Goal: Navigation & Orientation: Find specific page/section

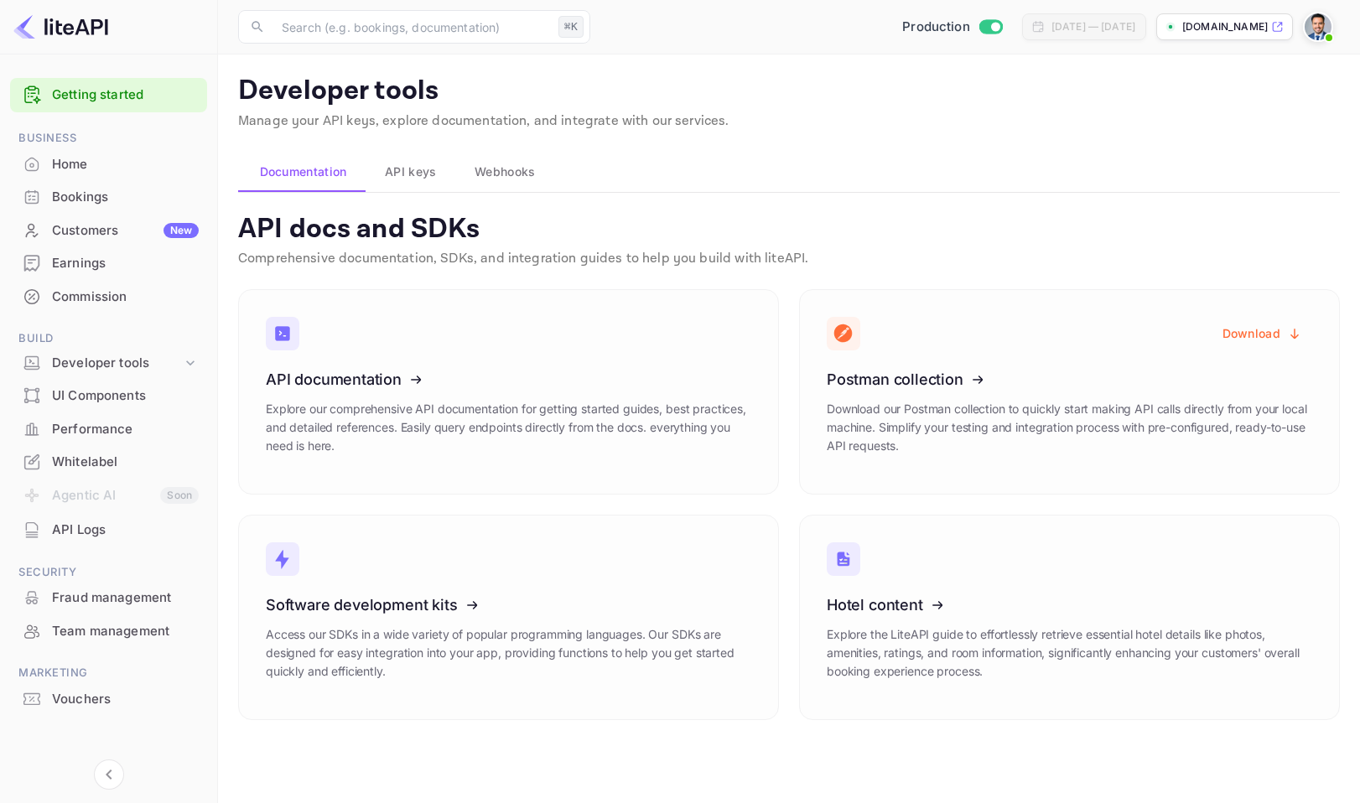
click at [1324, 22] on img at bounding box center [1317, 26] width 27 height 27
click at [995, 138] on div at bounding box center [680, 401] width 1360 height 803
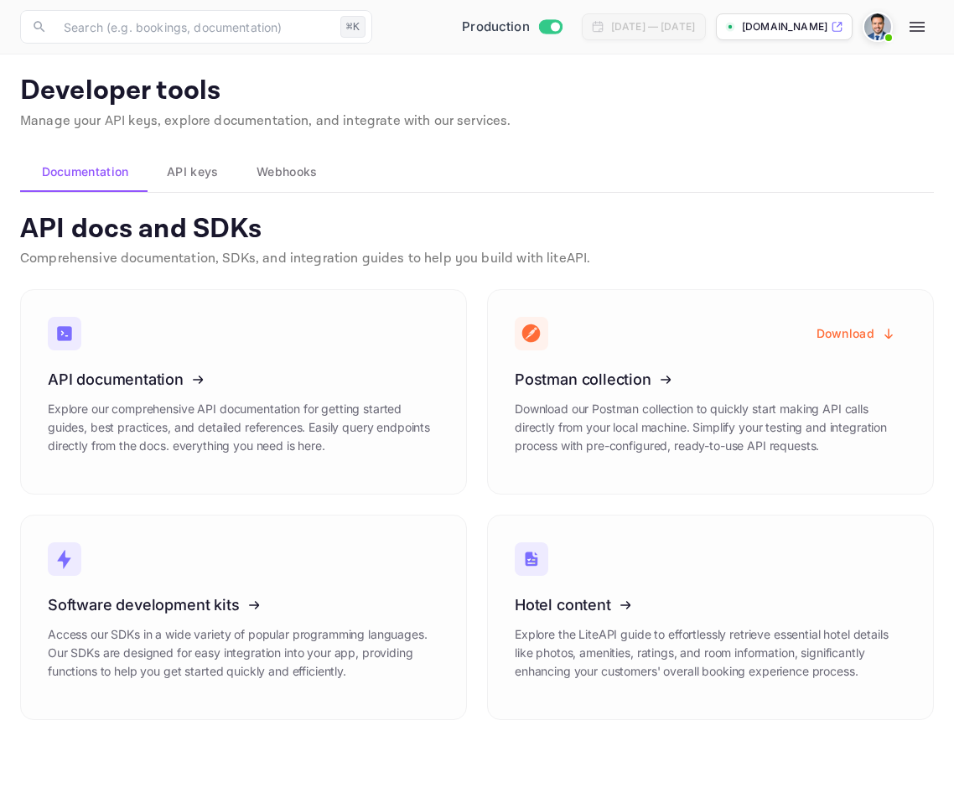
click at [884, 31] on span at bounding box center [888, 37] width 17 height 17
click at [828, 194] on div "Logout" at bounding box center [796, 173] width 193 height 40
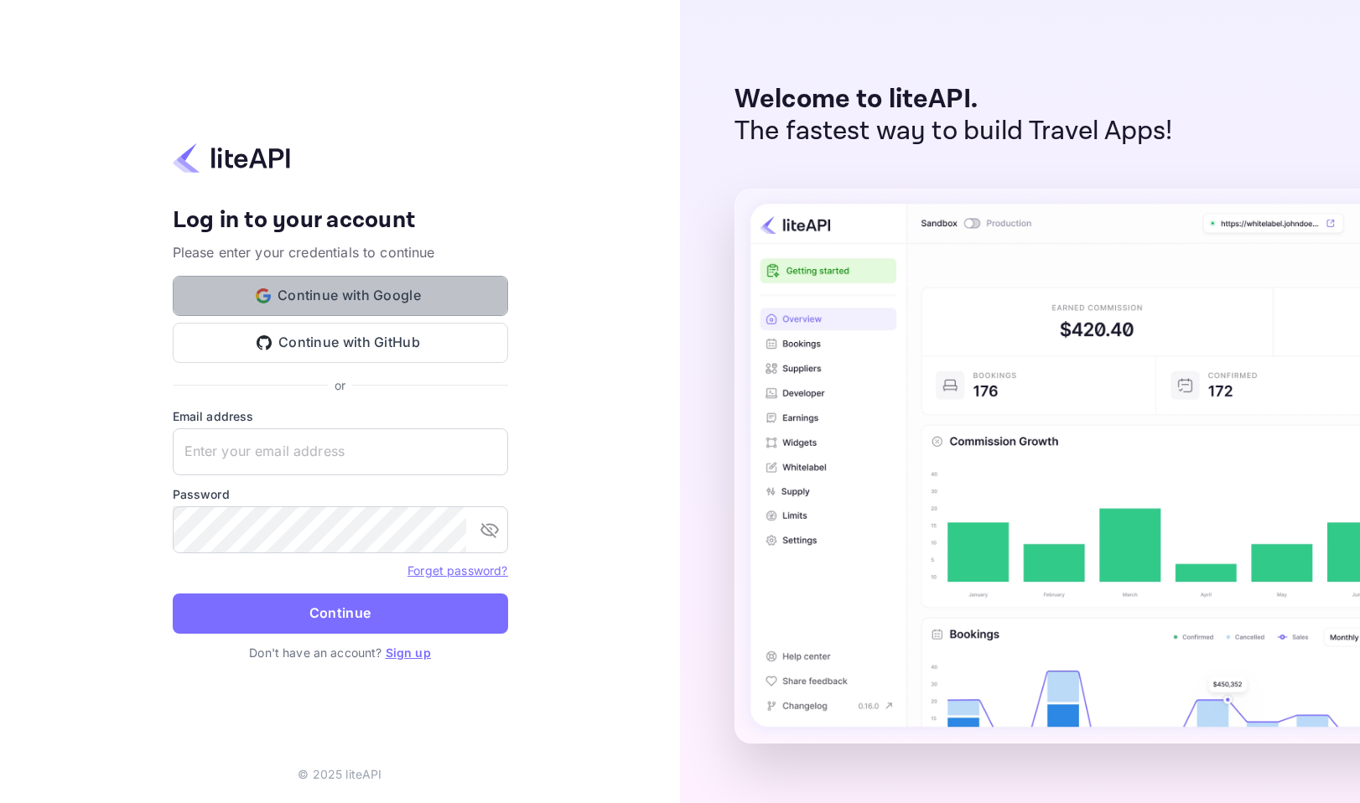
click at [368, 298] on button "Continue with Google" at bounding box center [340, 296] width 335 height 40
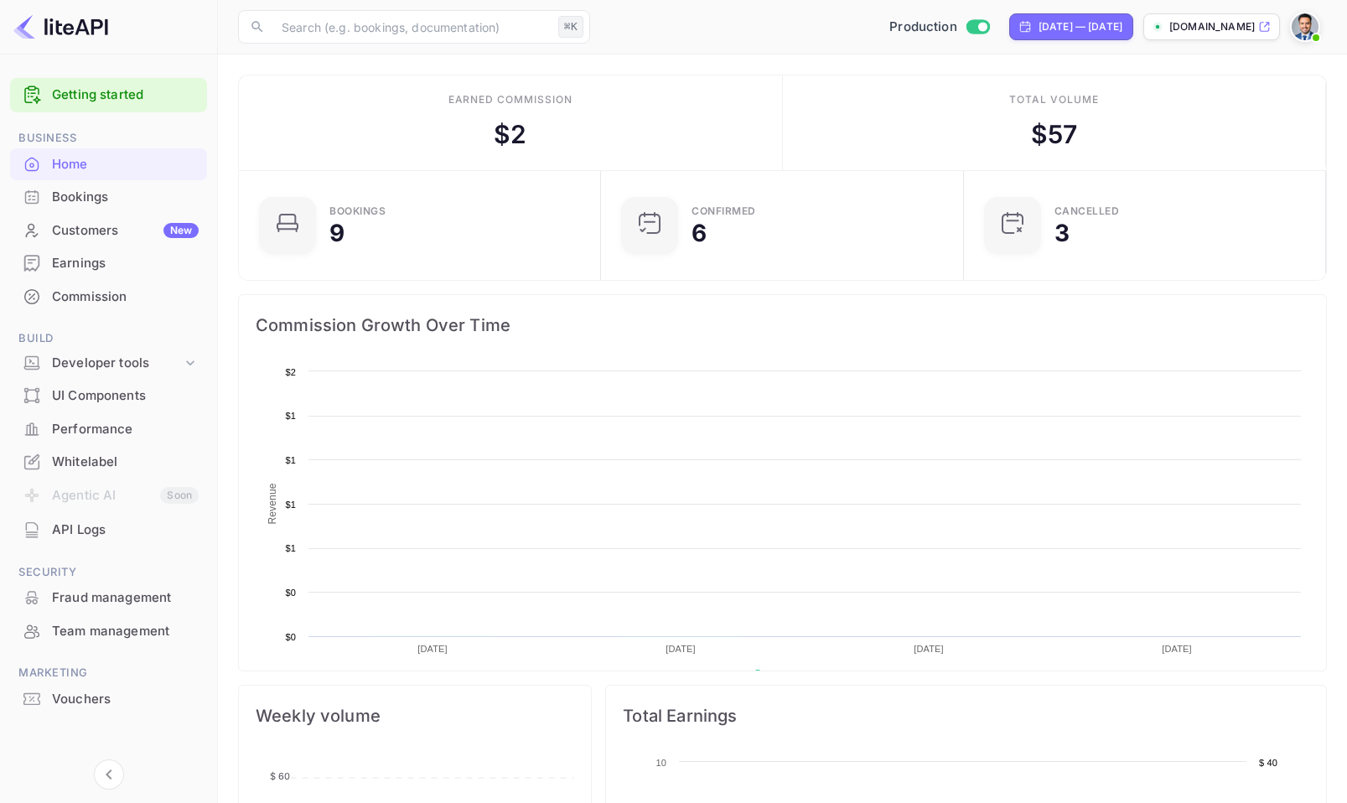
scroll to position [260, 339]
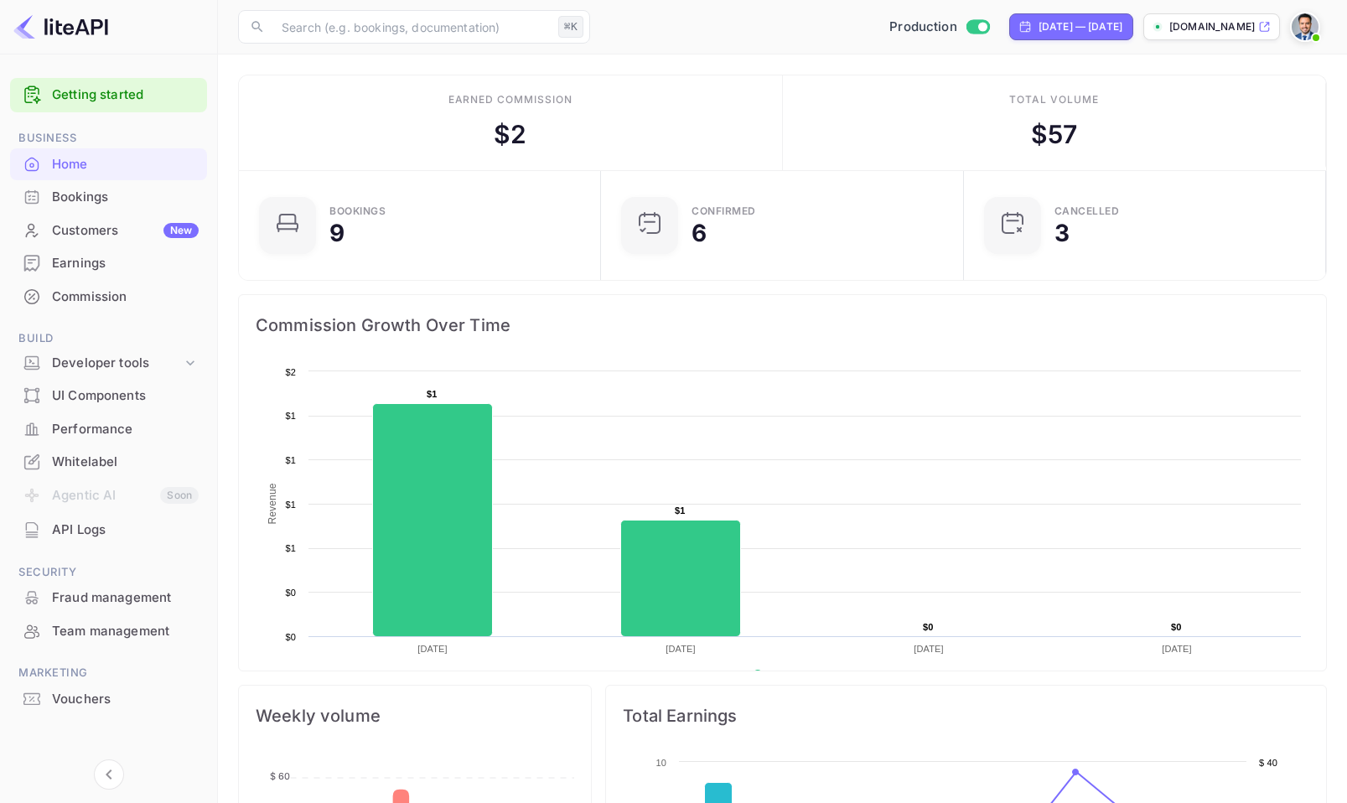
click at [111, 496] on li "Agentic AI Soon" at bounding box center [108, 496] width 197 height 35
click at [105, 194] on div "Bookings" at bounding box center [125, 197] width 147 height 19
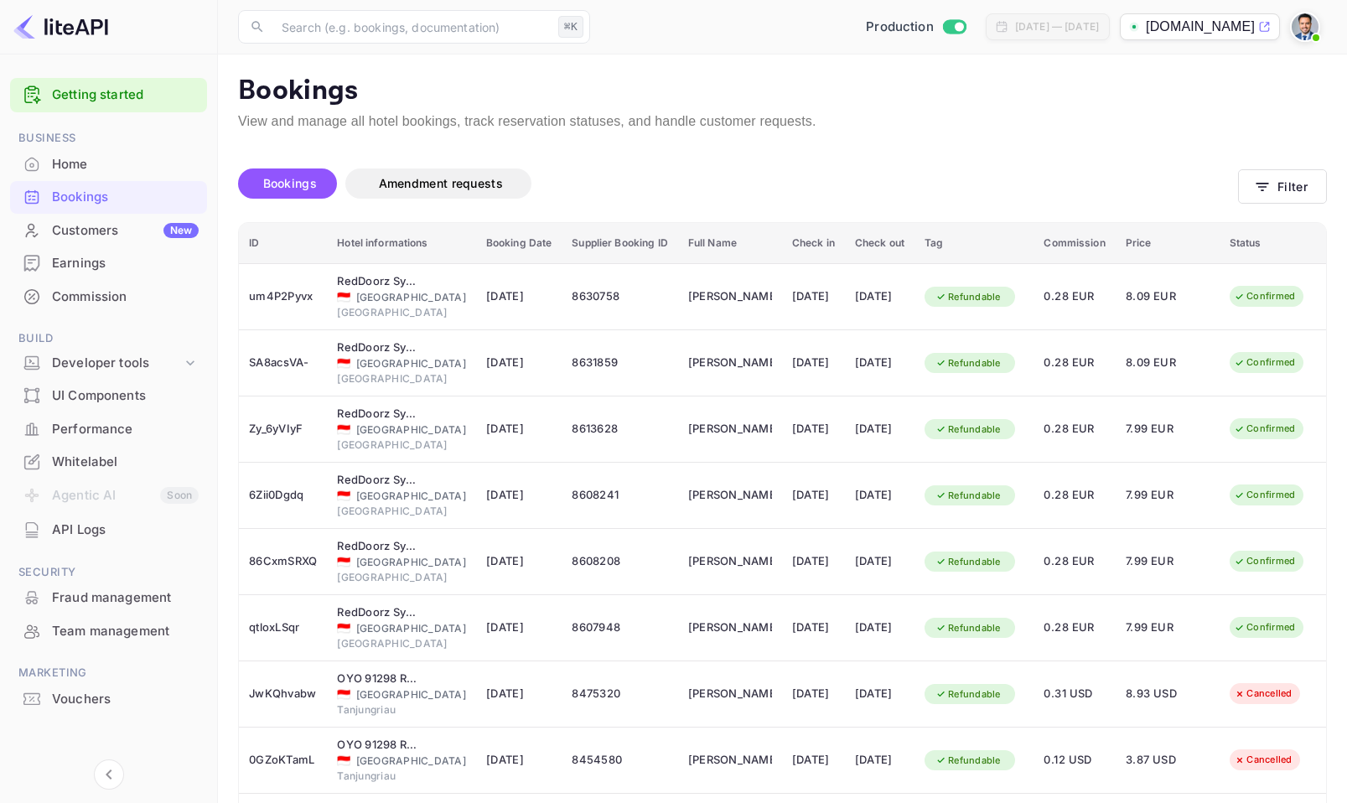
click at [103, 240] on div "Customers New" at bounding box center [108, 231] width 197 height 33
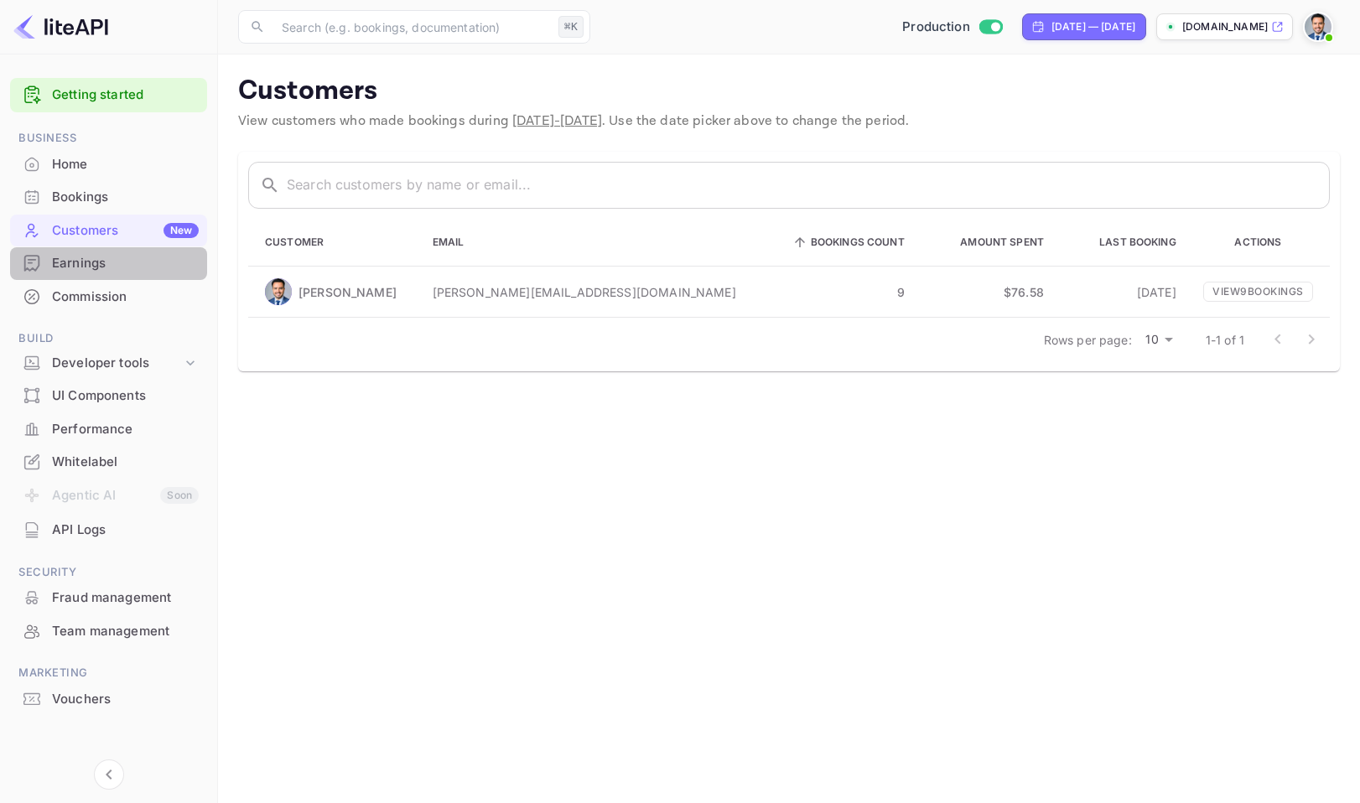
click at [101, 266] on div "Earnings" at bounding box center [125, 263] width 147 height 19
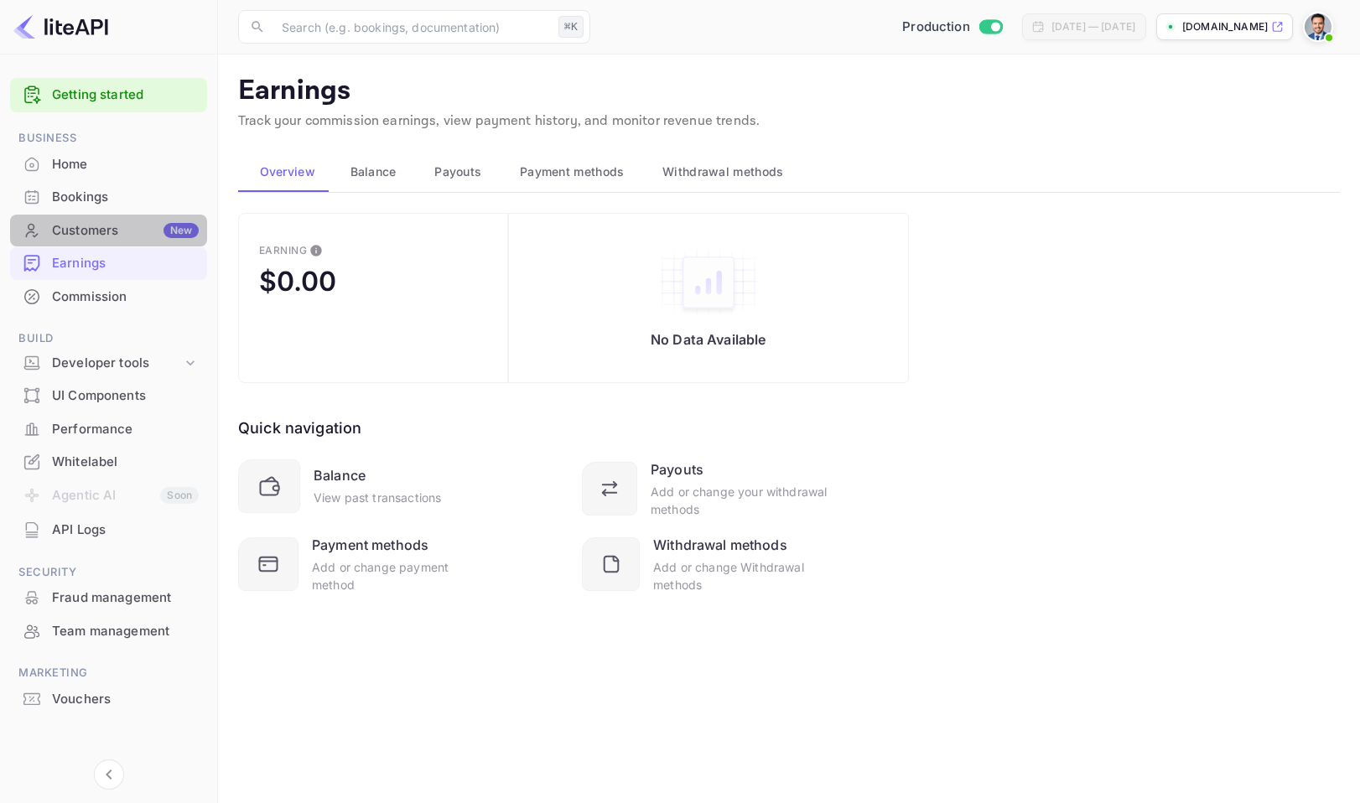
click at [105, 233] on div "Customers New" at bounding box center [125, 230] width 147 height 19
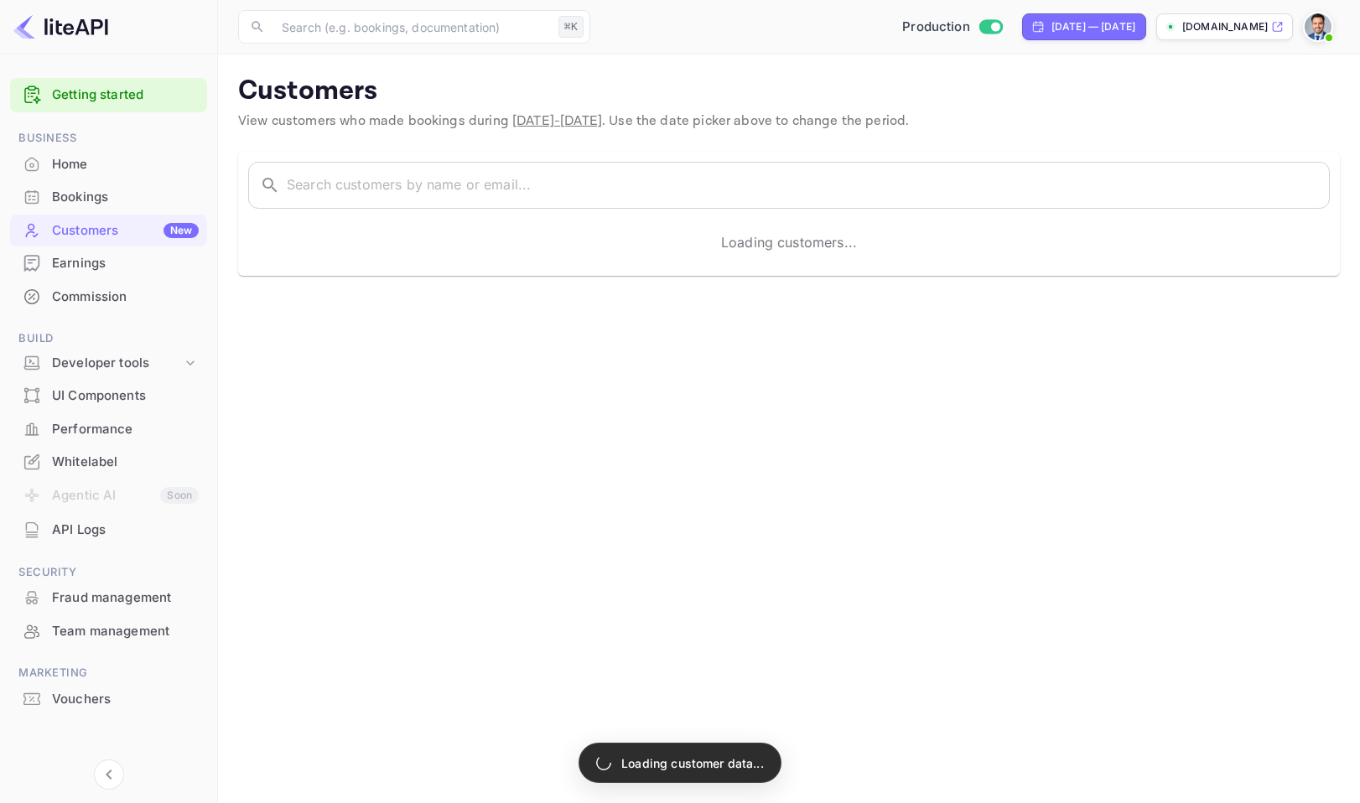
click at [102, 196] on div "Bookings" at bounding box center [125, 197] width 147 height 19
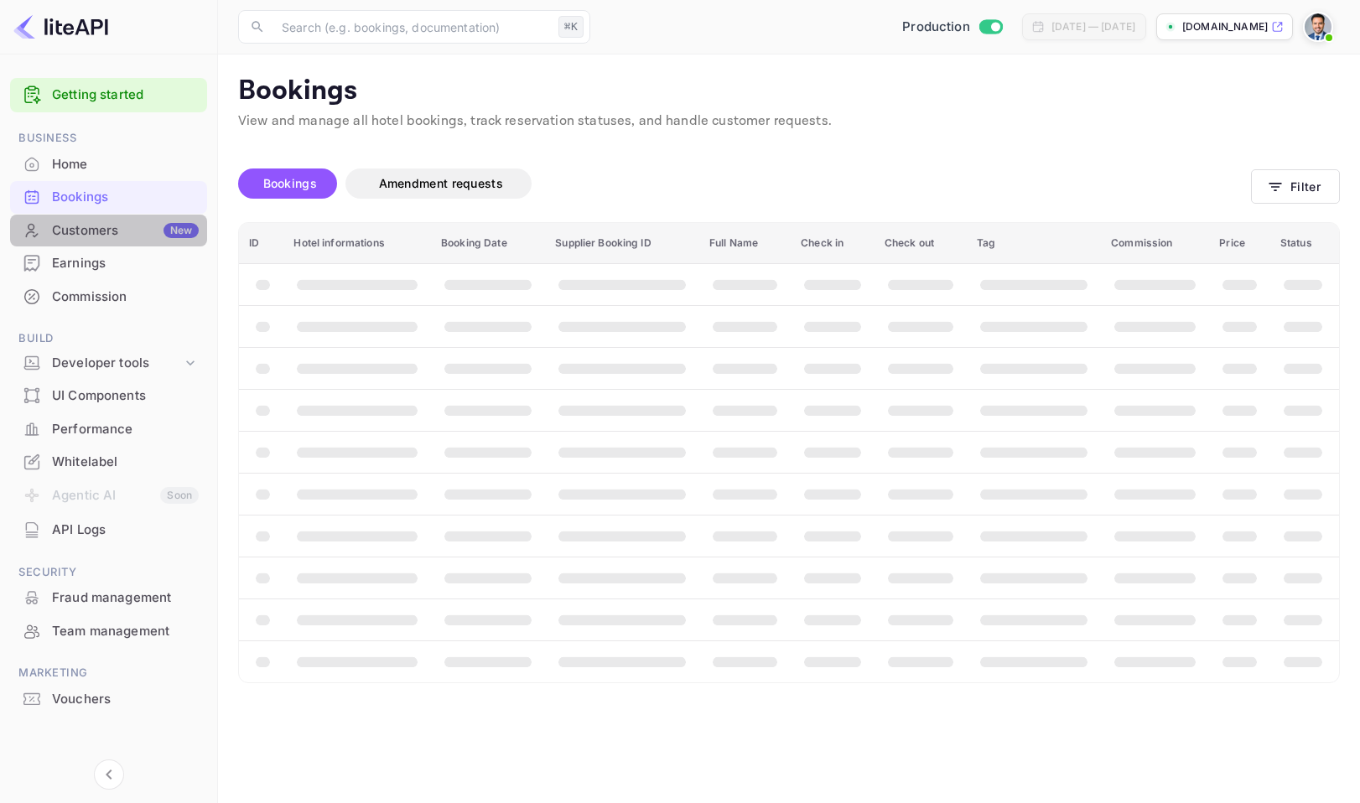
click at [94, 227] on div "Customers New" at bounding box center [125, 230] width 147 height 19
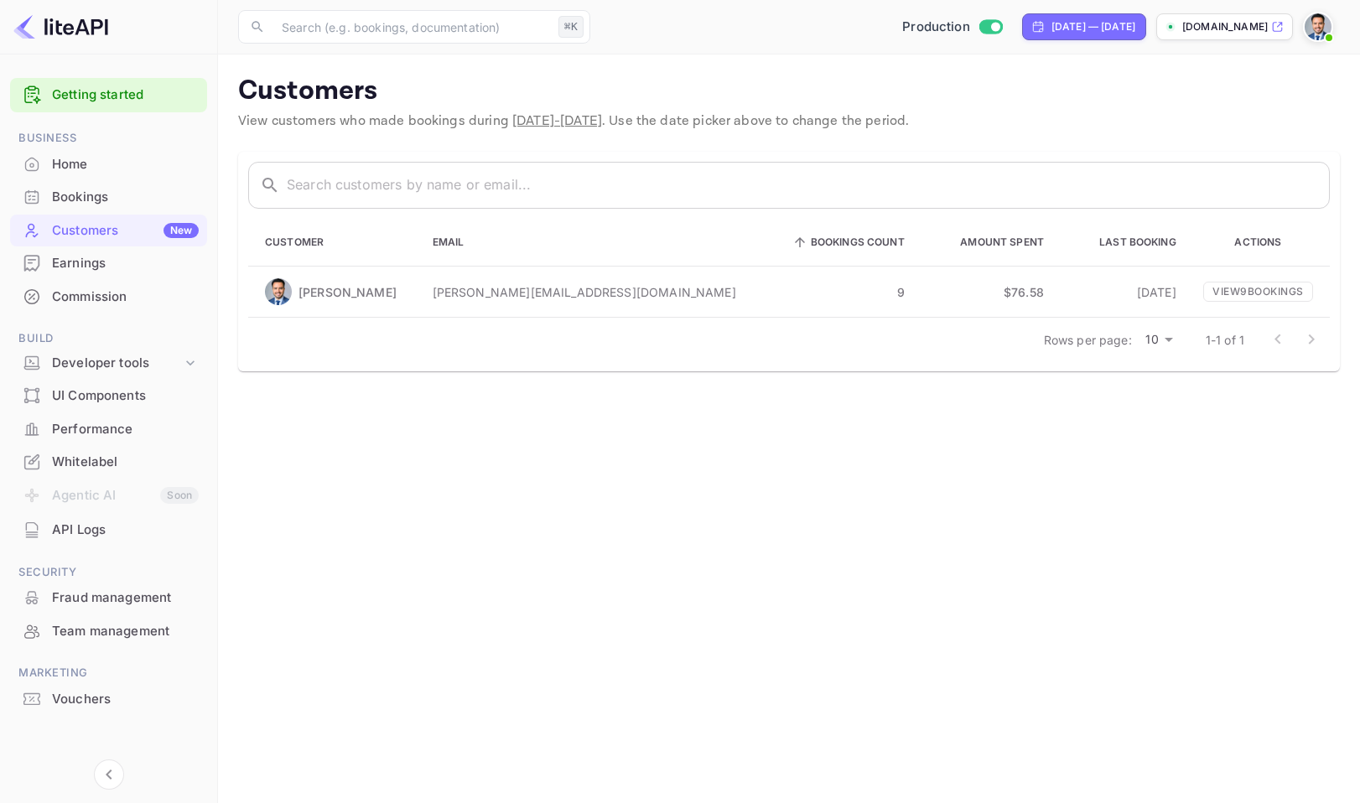
click at [97, 267] on div "Earnings" at bounding box center [125, 263] width 147 height 19
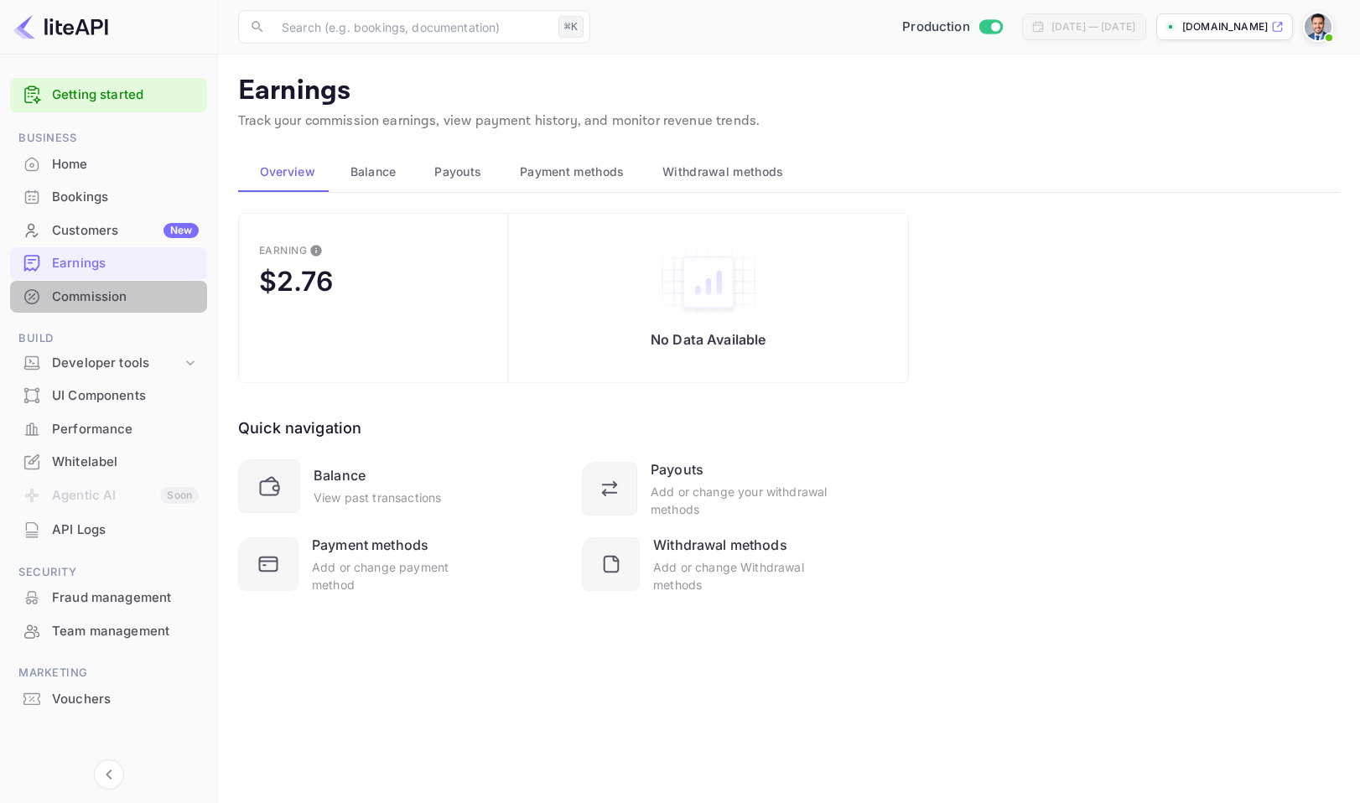
click at [111, 296] on div "Commission" at bounding box center [125, 297] width 147 height 19
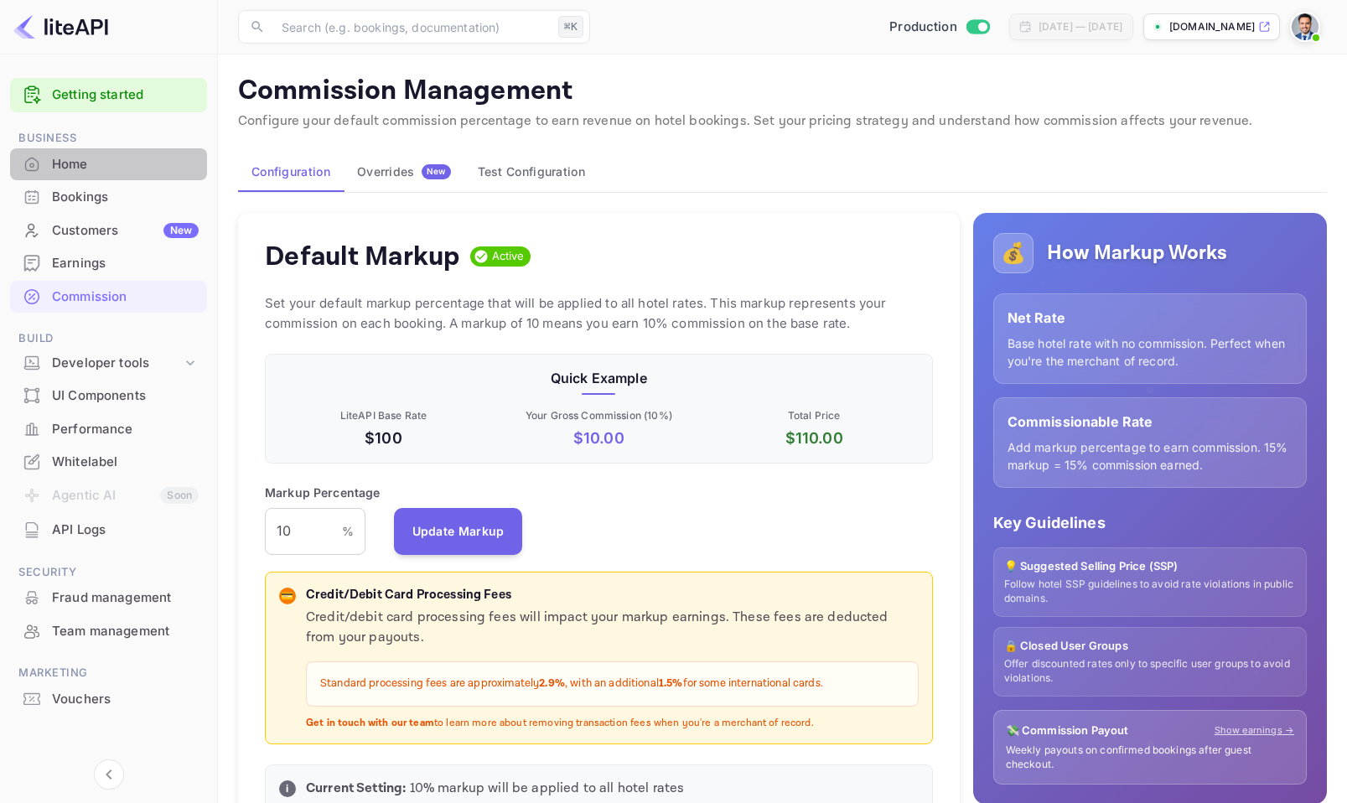
click at [101, 158] on div "Home" at bounding box center [125, 164] width 147 height 19
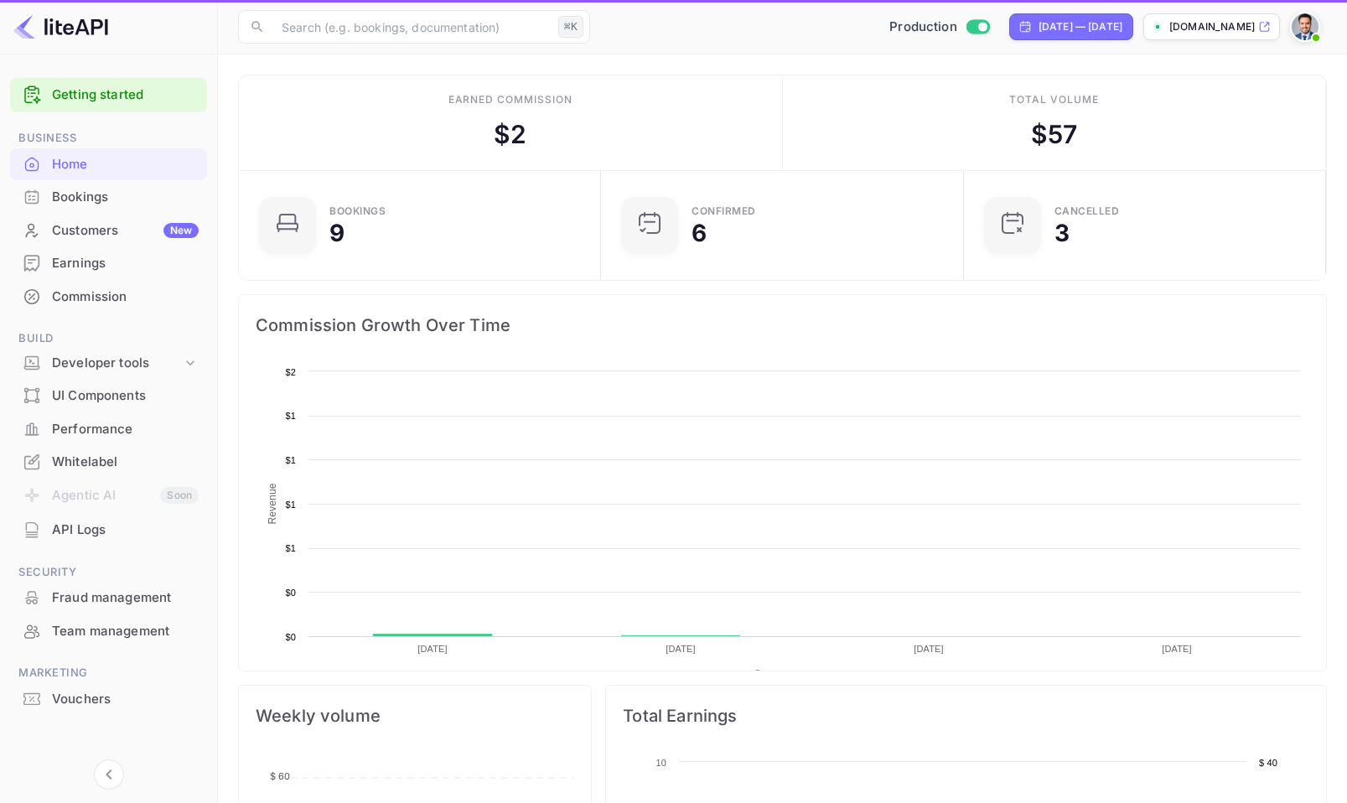
scroll to position [260, 339]
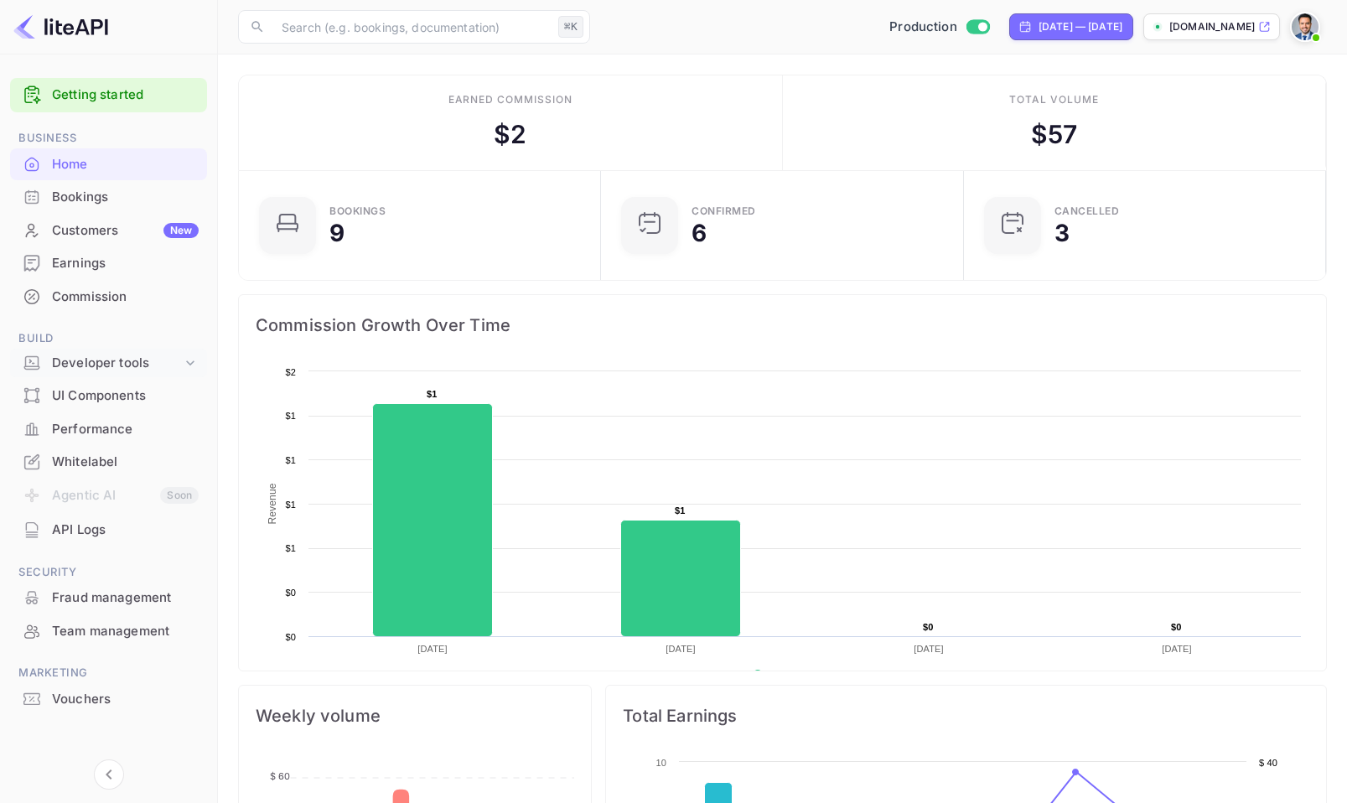
click at [106, 359] on div "Developer tools" at bounding box center [117, 363] width 130 height 19
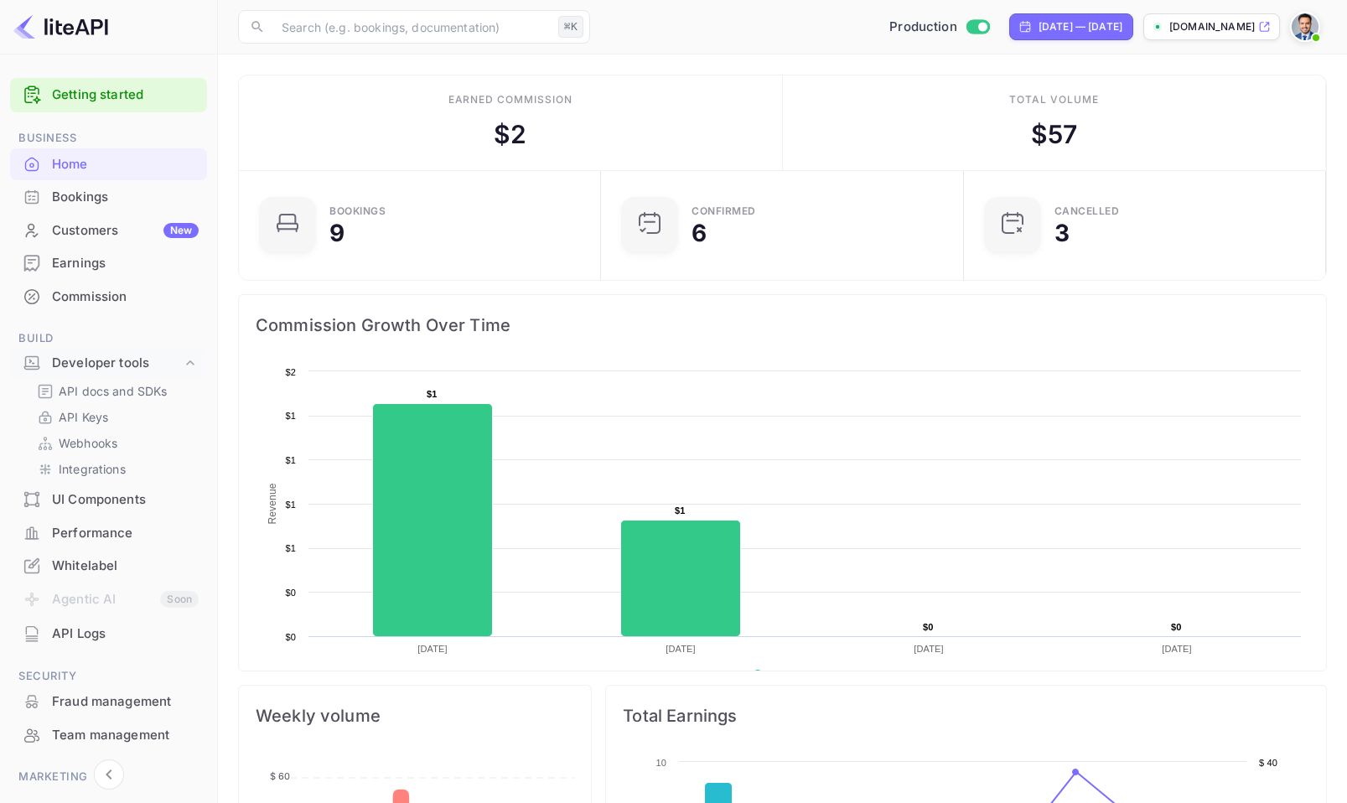
click at [109, 292] on div "Commission" at bounding box center [125, 297] width 147 height 19
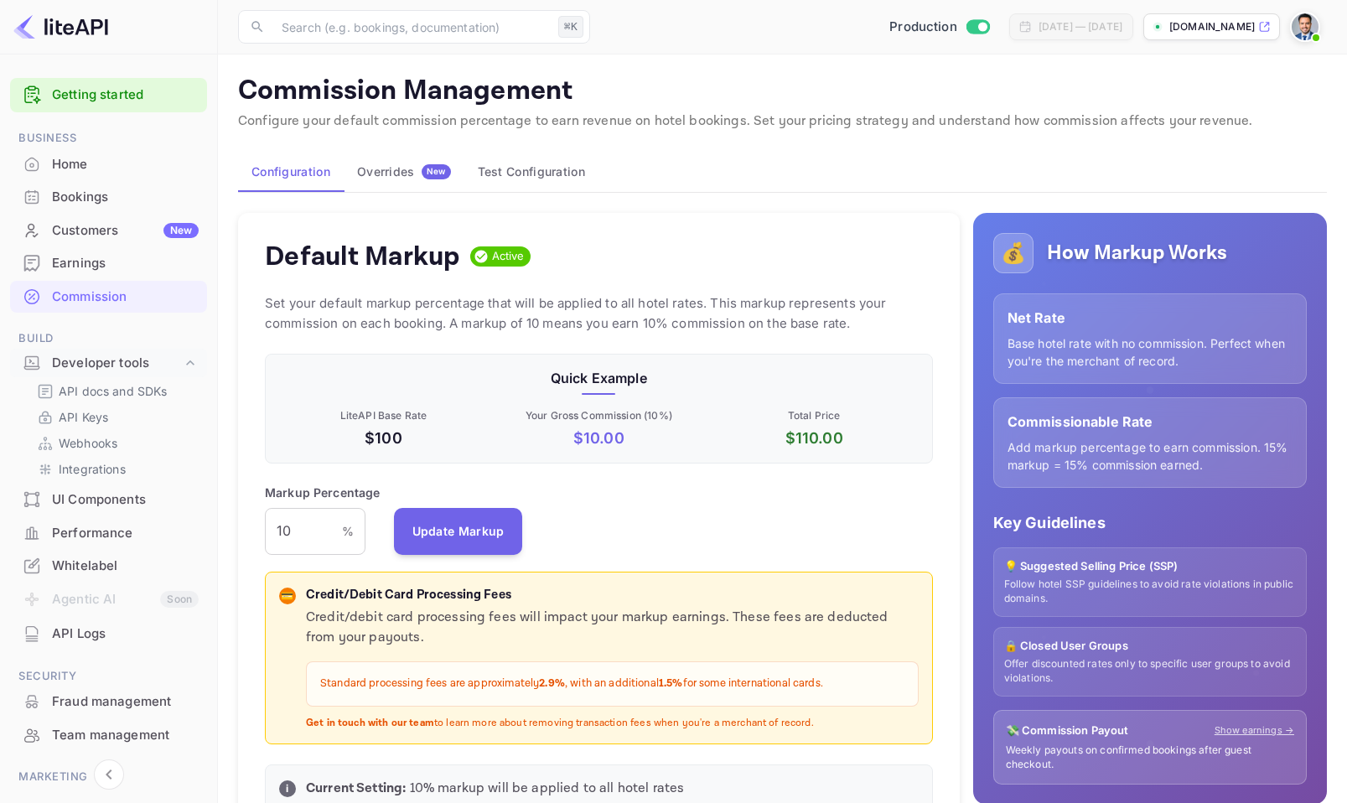
scroll to position [285, 655]
click at [106, 267] on div "Earnings" at bounding box center [125, 263] width 147 height 19
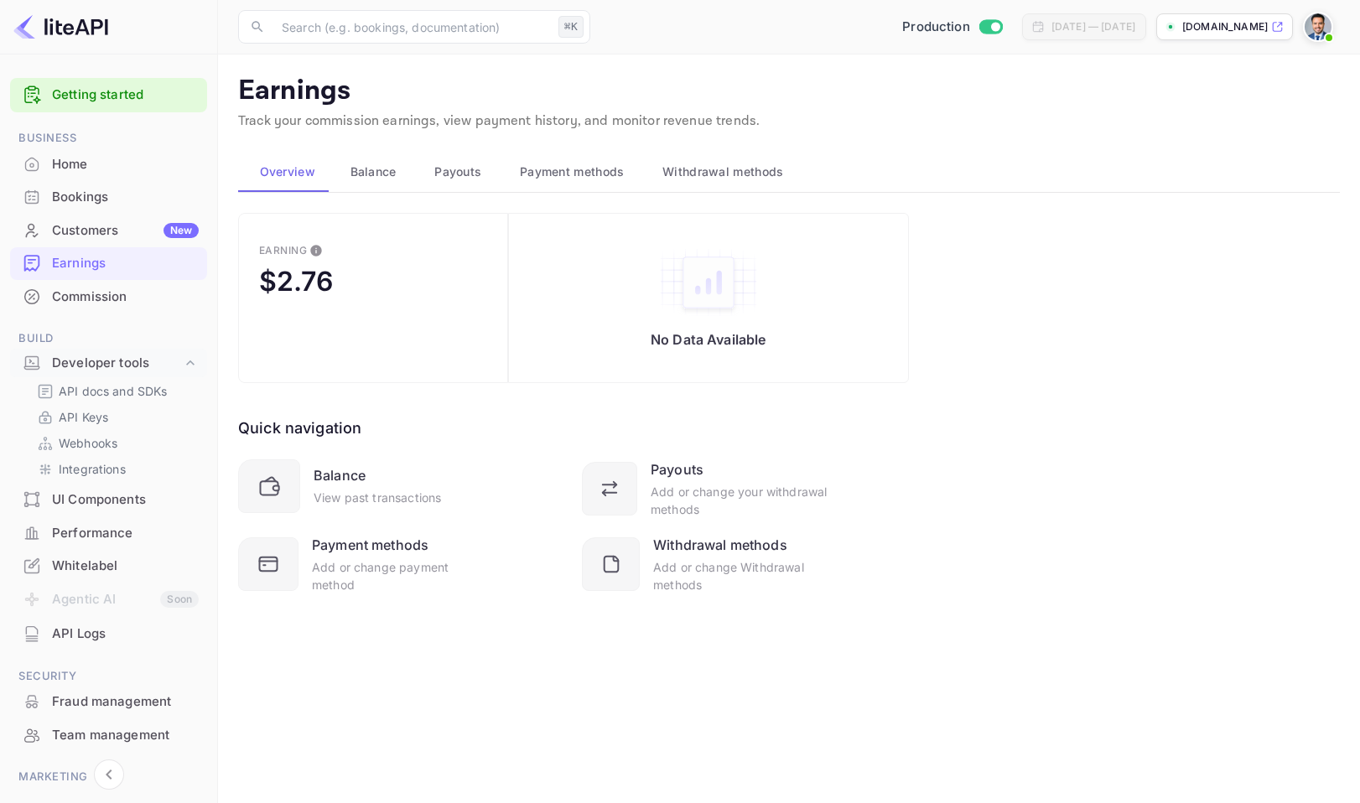
click at [75, 156] on div "Home" at bounding box center [125, 164] width 147 height 19
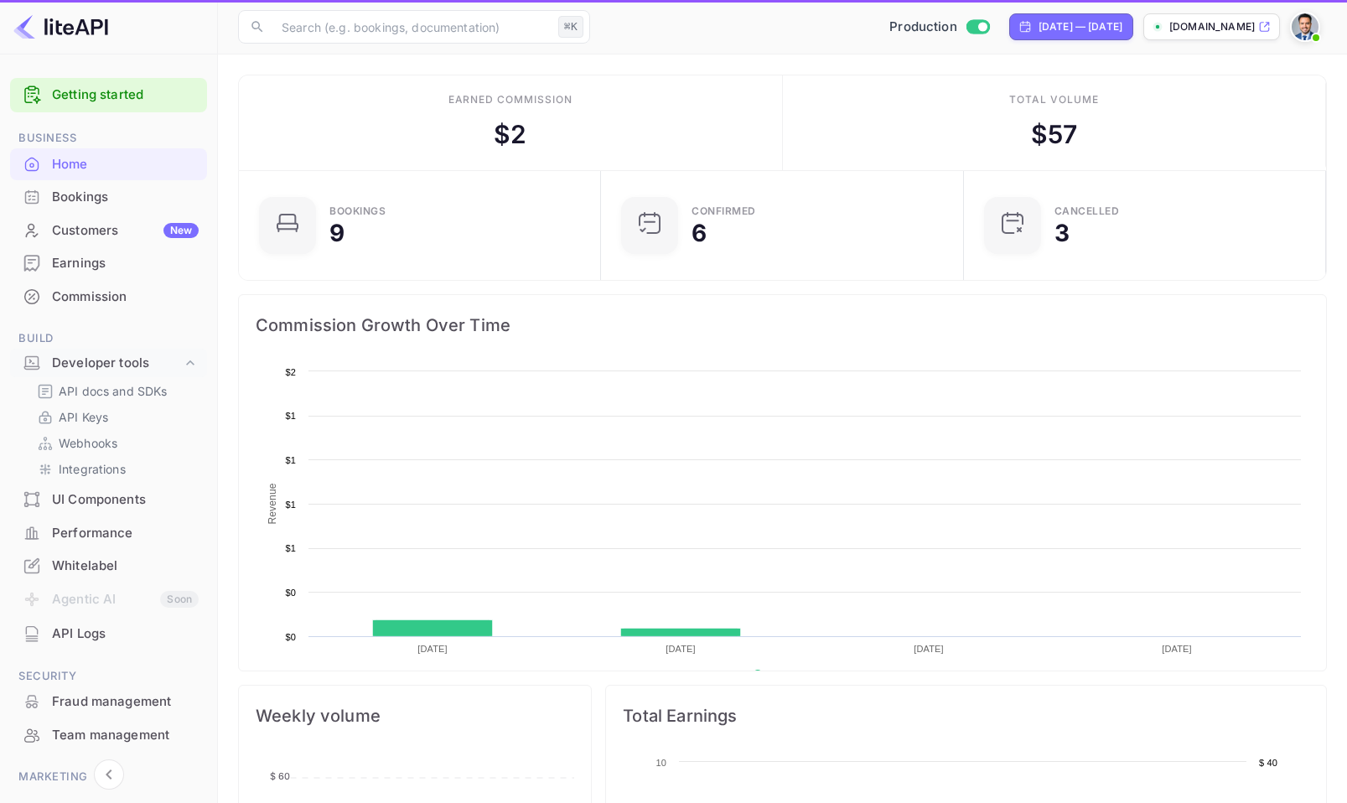
scroll to position [260, 339]
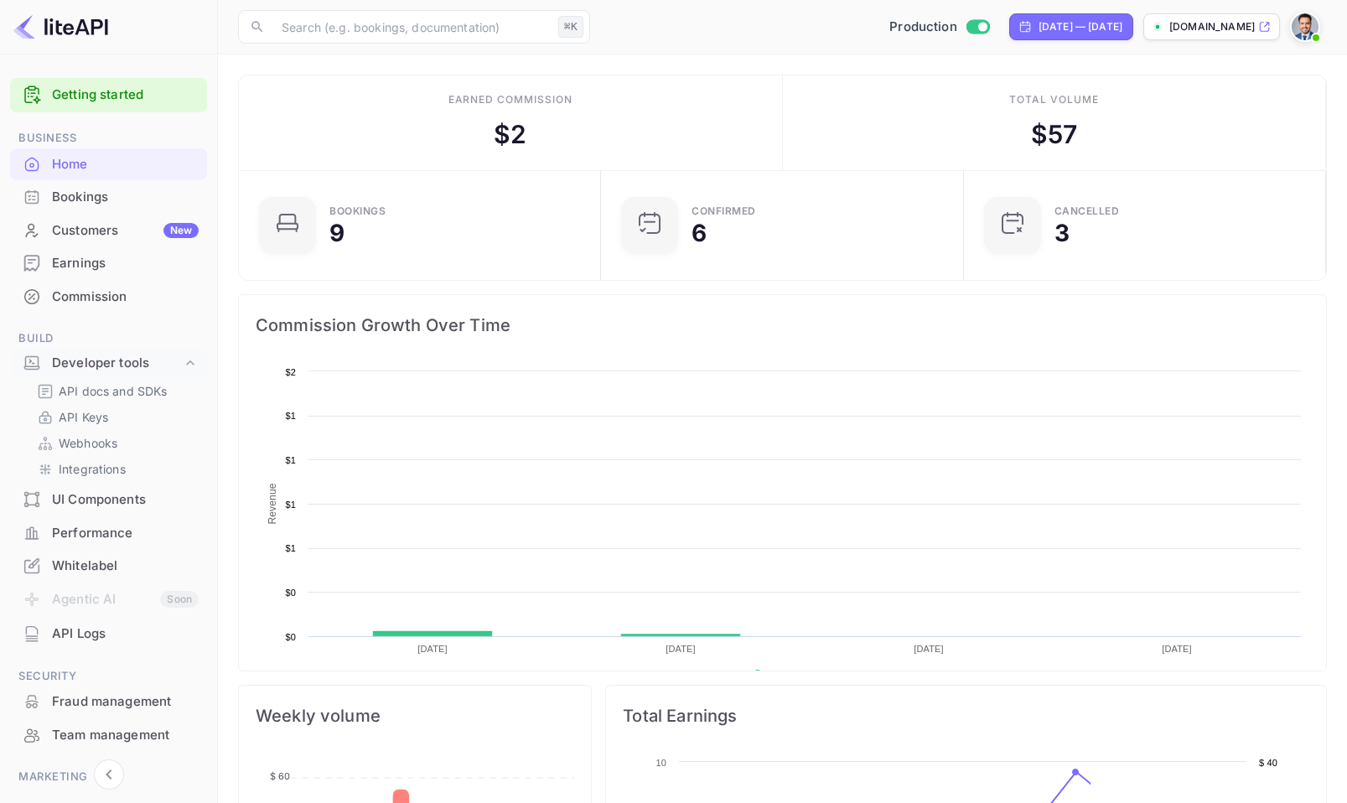
click at [92, 99] on link "Getting started" at bounding box center [125, 94] width 147 height 19
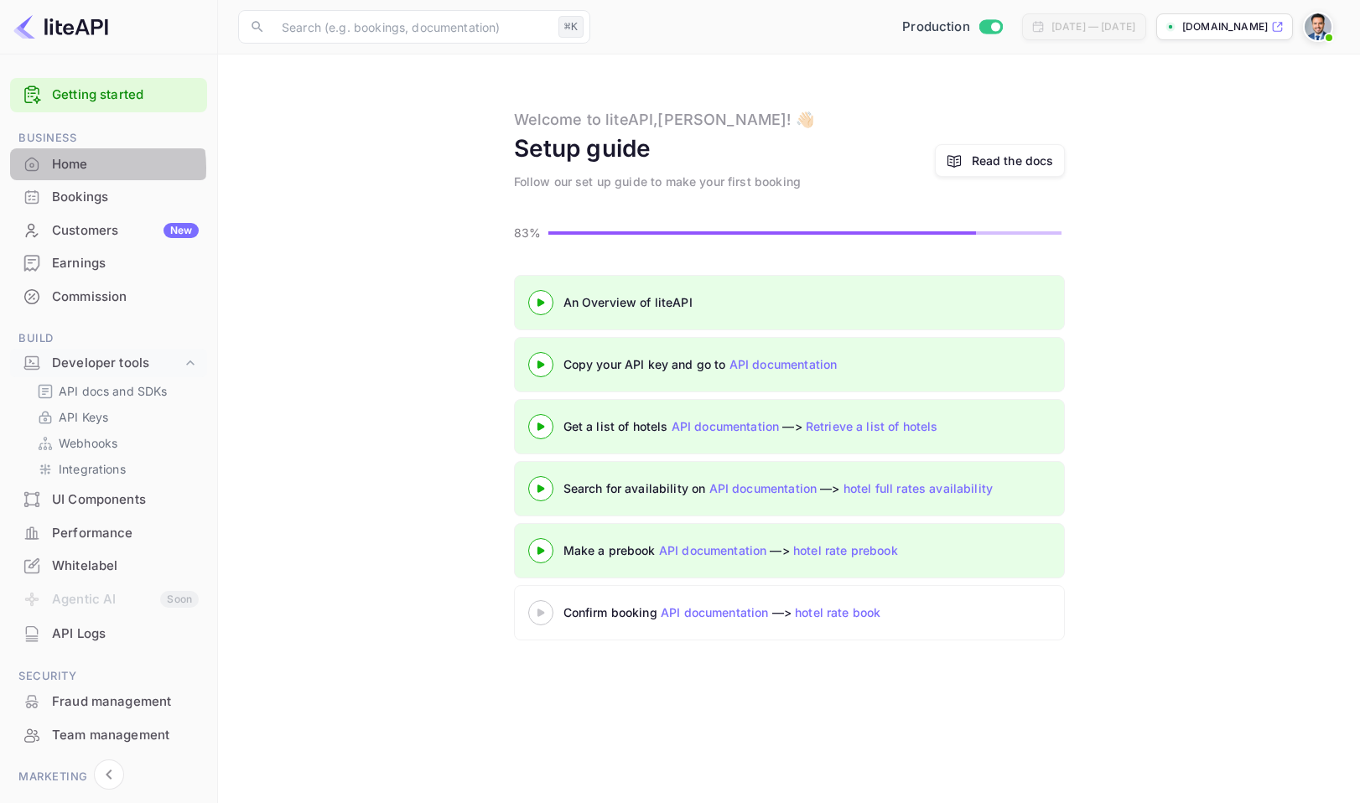
click at [73, 168] on div "Home" at bounding box center [125, 164] width 147 height 19
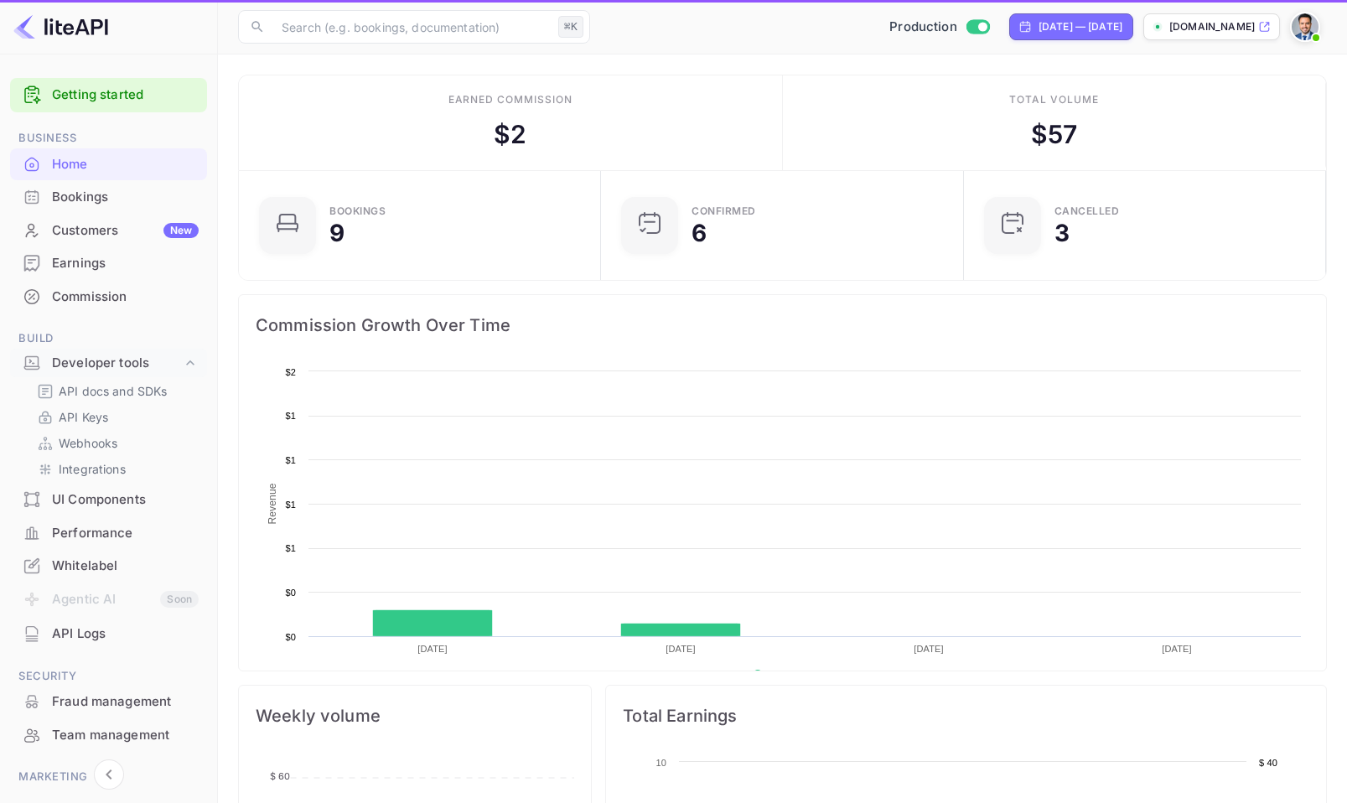
scroll to position [260, 339]
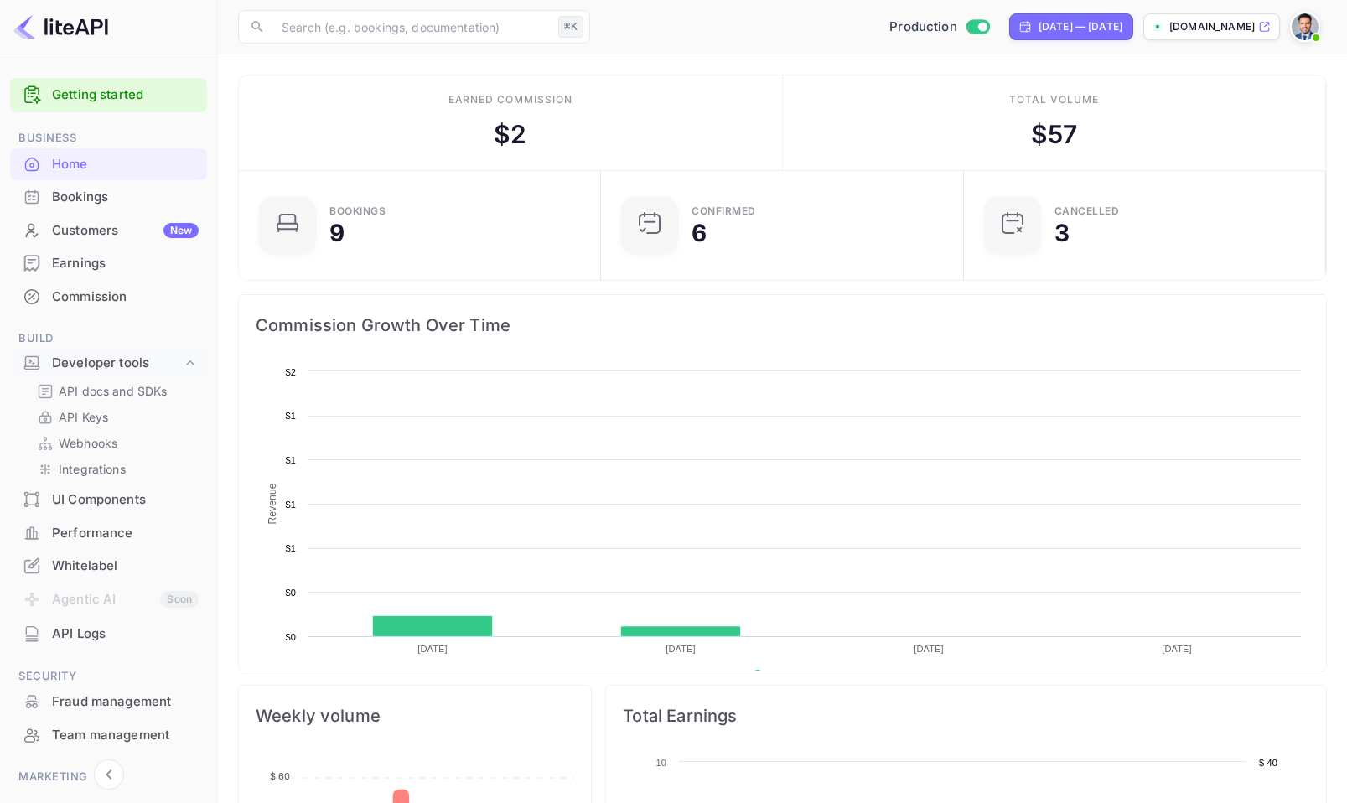
click at [82, 198] on div "Bookings" at bounding box center [125, 197] width 147 height 19
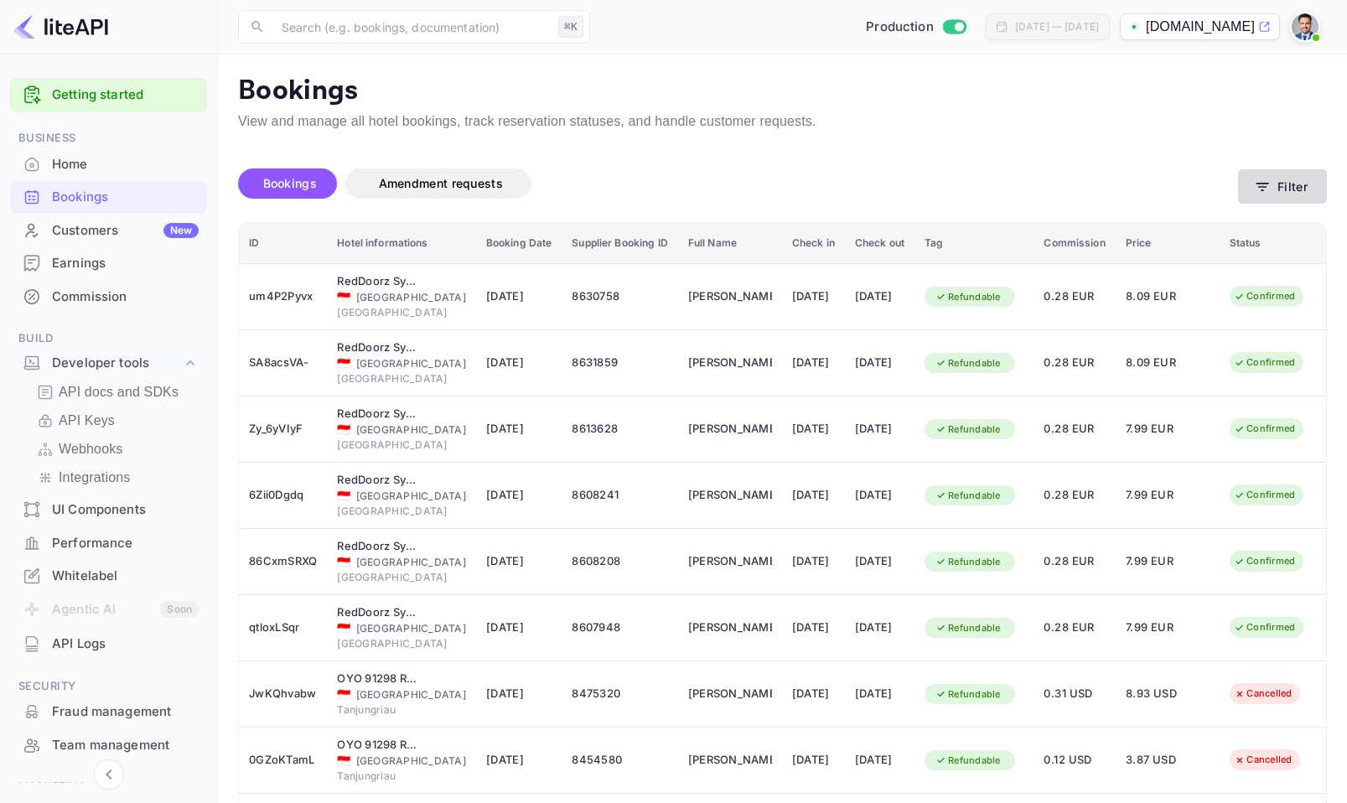
click at [1281, 188] on button "Filter" at bounding box center [1282, 186] width 89 height 34
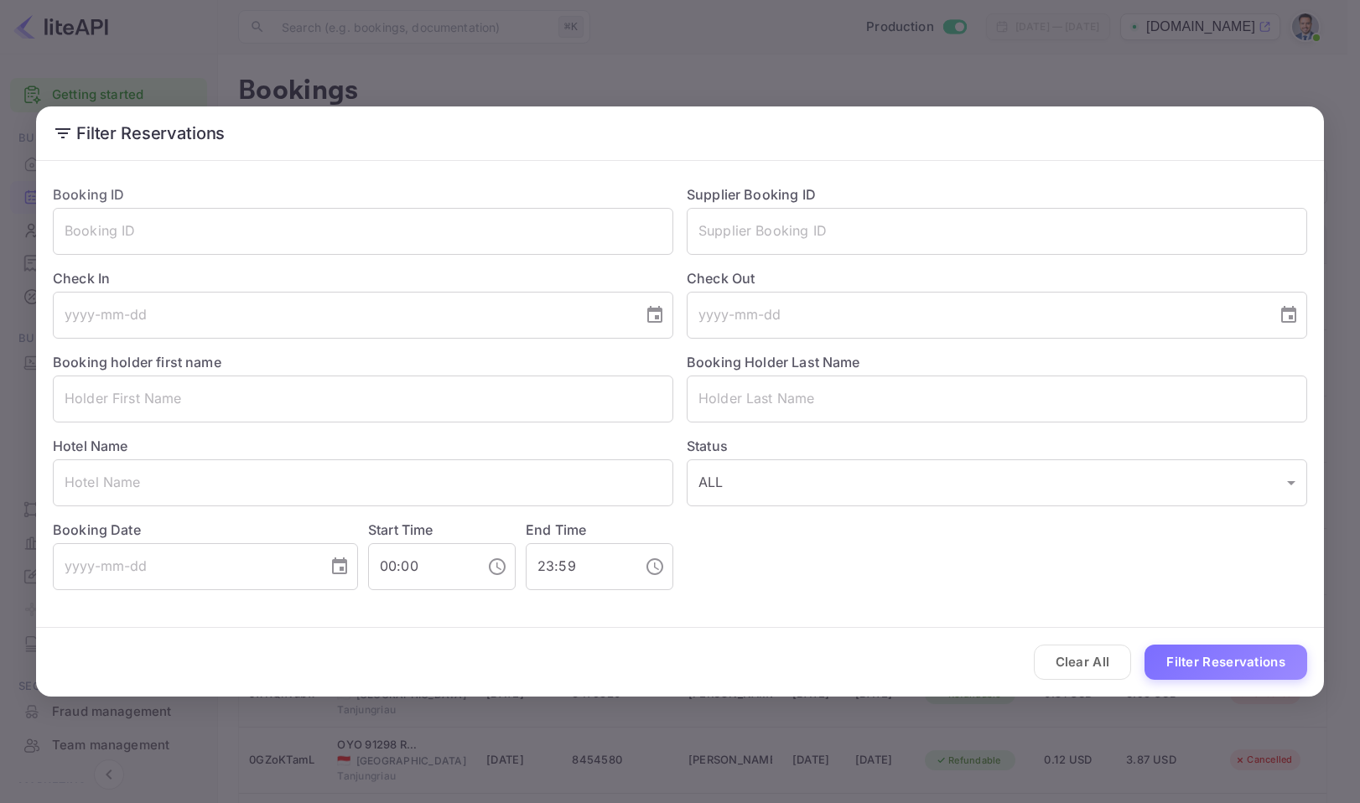
click at [1236, 75] on div "Filter Reservations Booking ID ​ Supplier Booking ID ​ Check In ​ Check Out ​ B…" at bounding box center [680, 401] width 1360 height 803
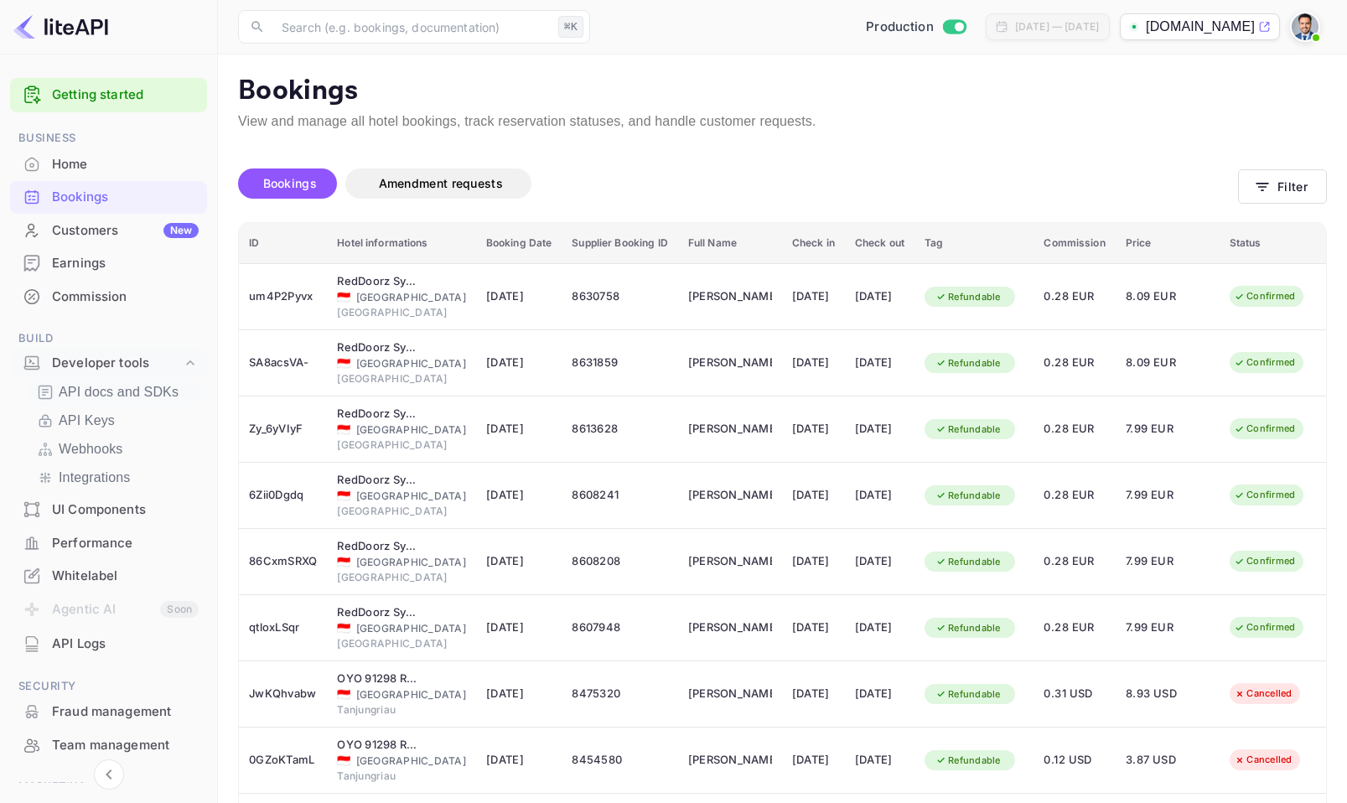
click at [117, 397] on p "API docs and SDKs" at bounding box center [119, 392] width 120 height 20
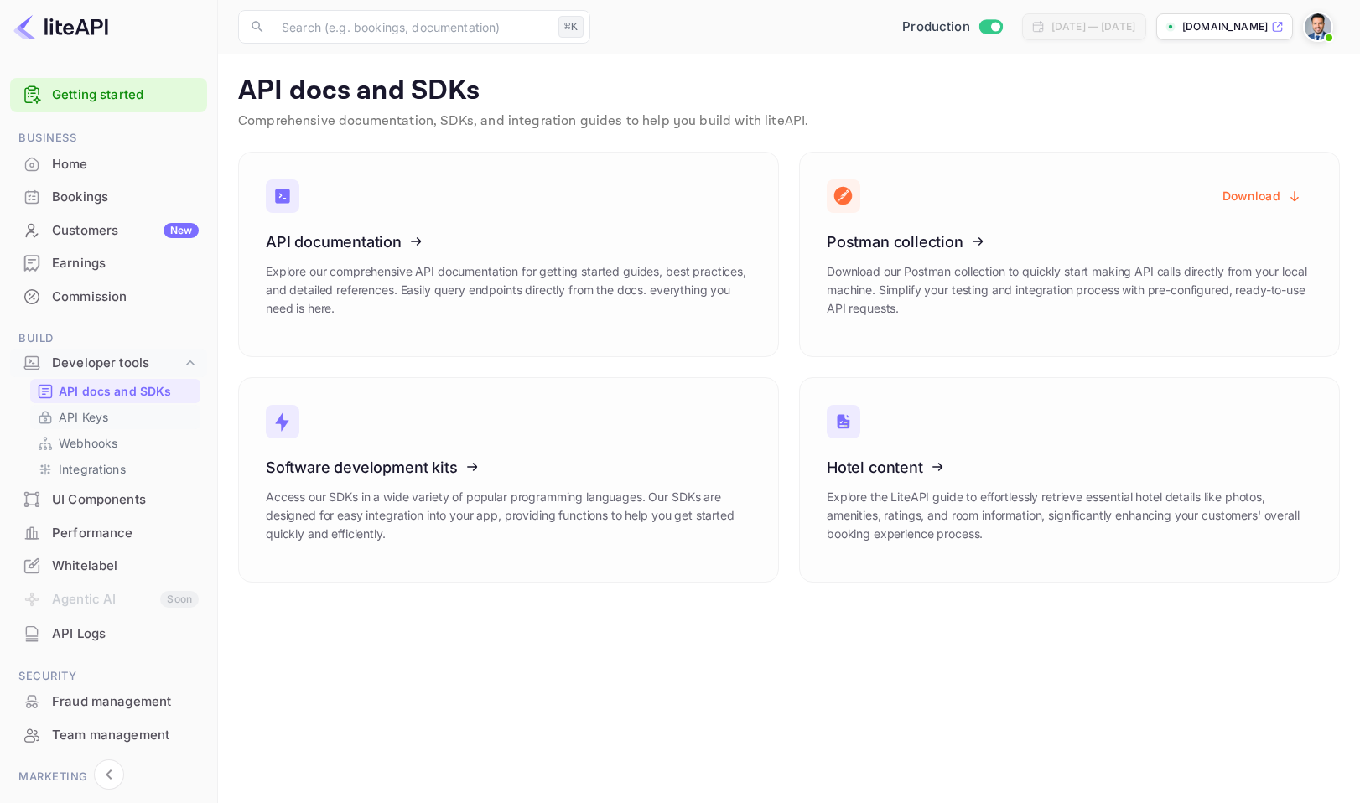
click at [110, 417] on link "API Keys" at bounding box center [115, 417] width 157 height 18
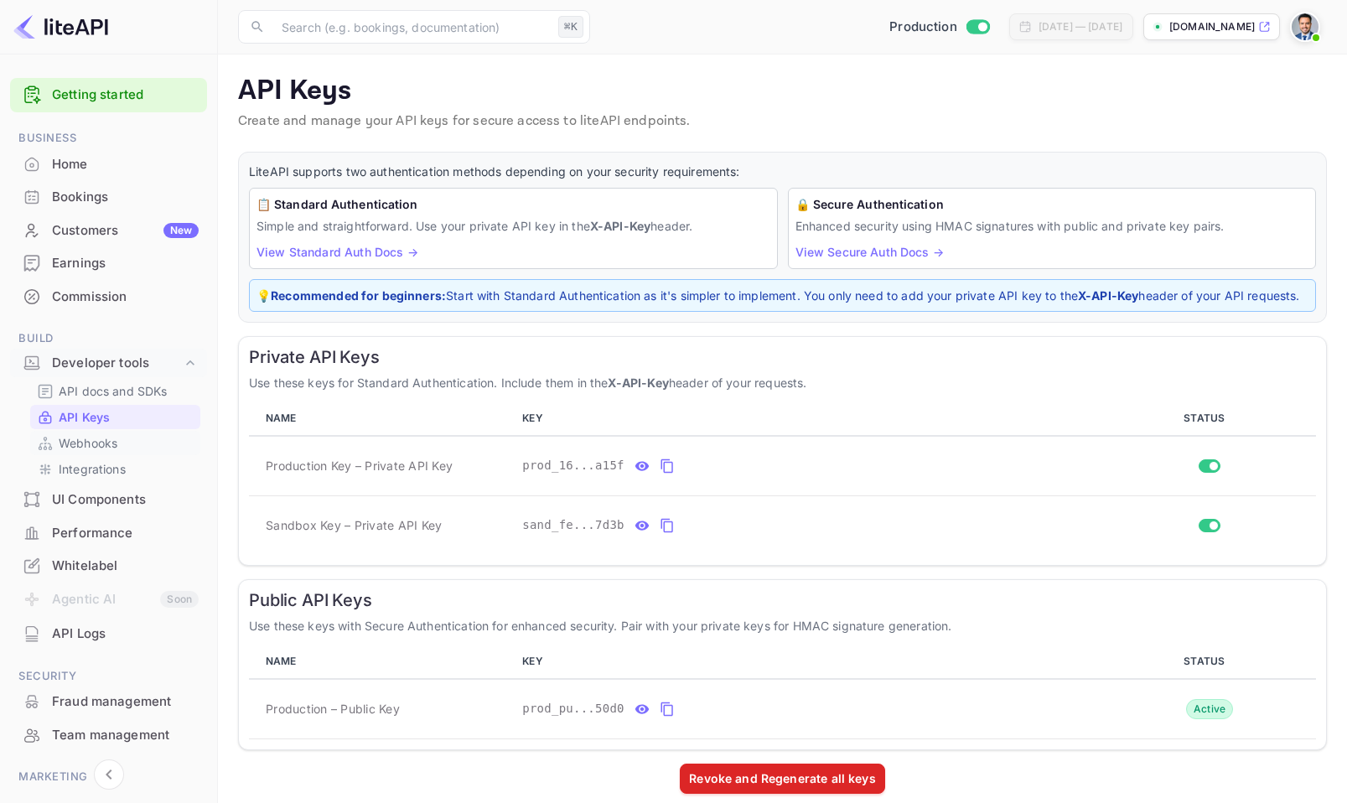
click at [113, 435] on p "Webhooks" at bounding box center [88, 443] width 59 height 18
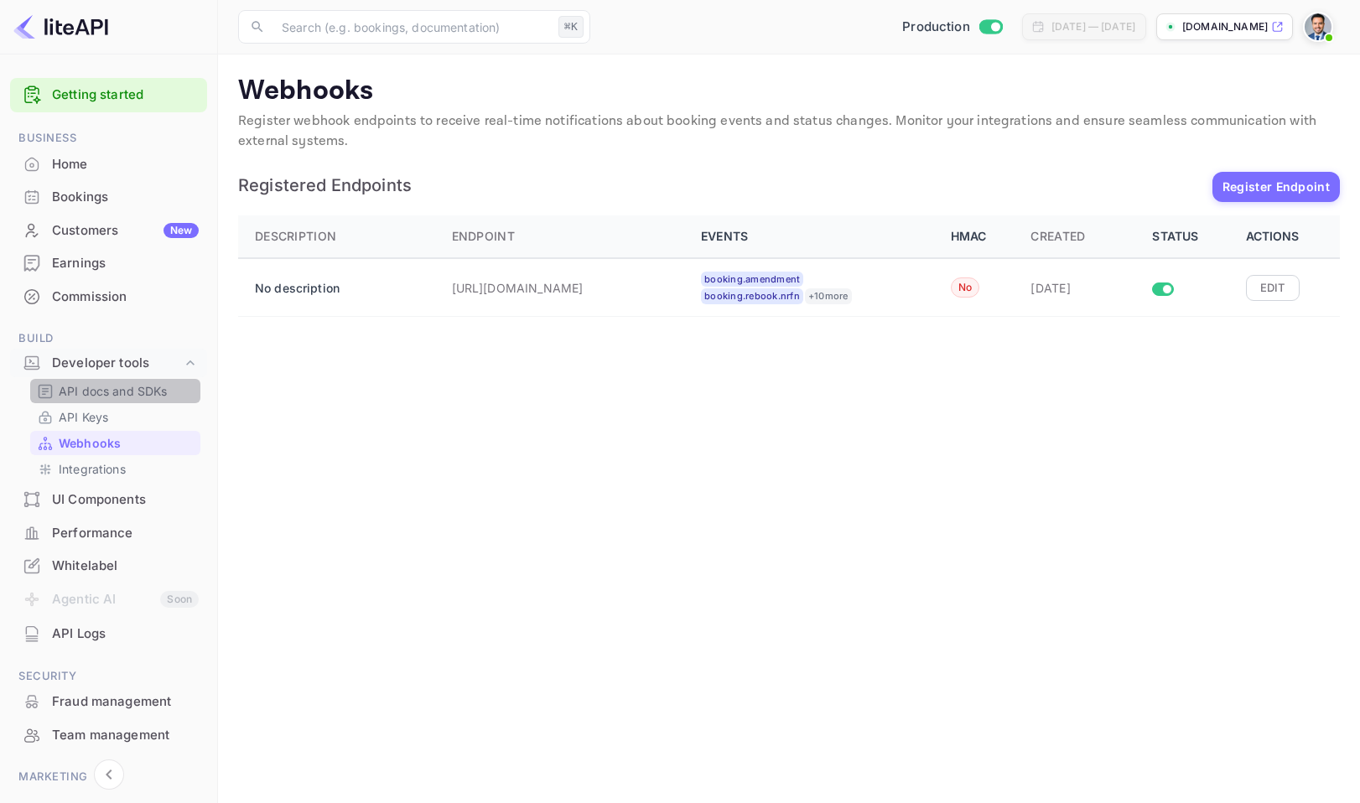
click at [118, 396] on p "API docs and SDKs" at bounding box center [113, 391] width 109 height 18
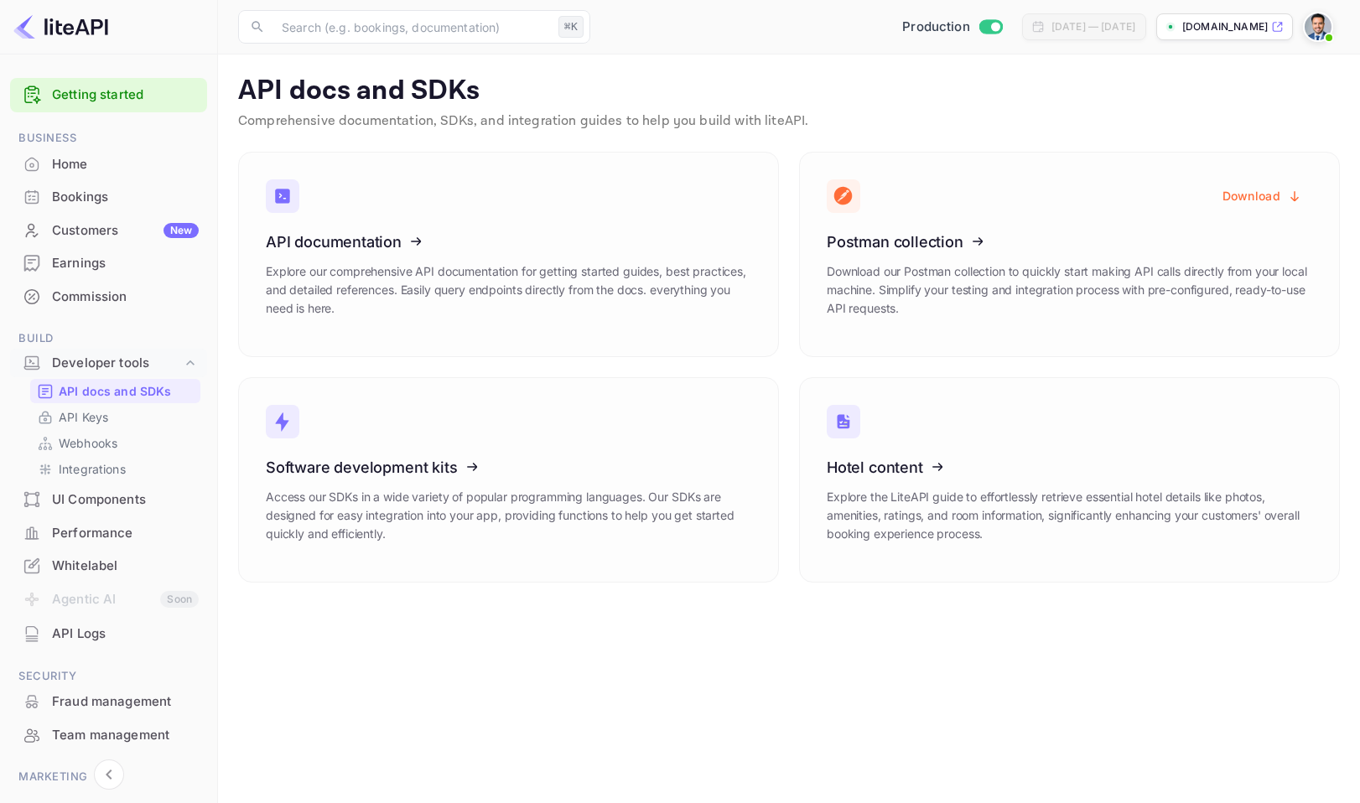
click at [95, 298] on div "Commission" at bounding box center [125, 297] width 147 height 19
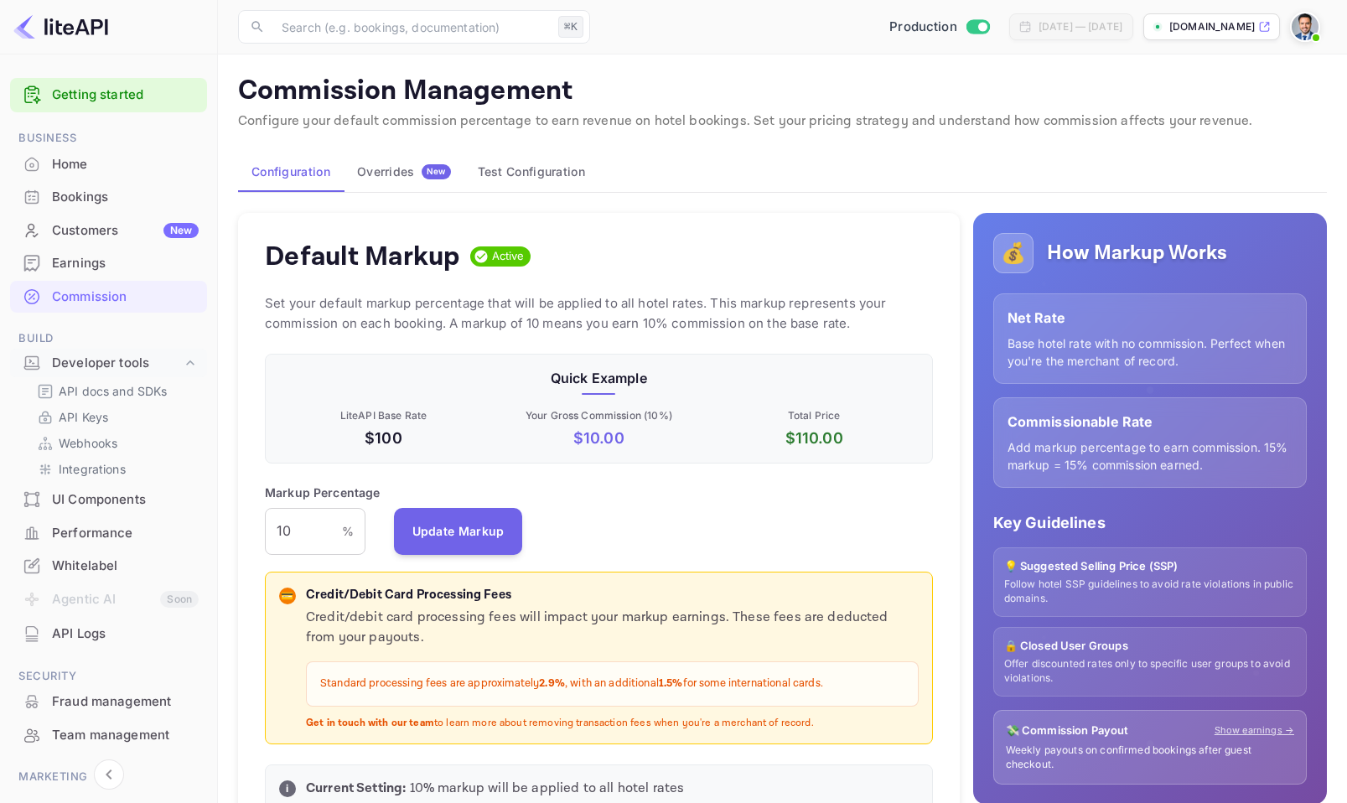
scroll to position [285, 655]
click at [95, 269] on div "Earnings" at bounding box center [125, 263] width 147 height 19
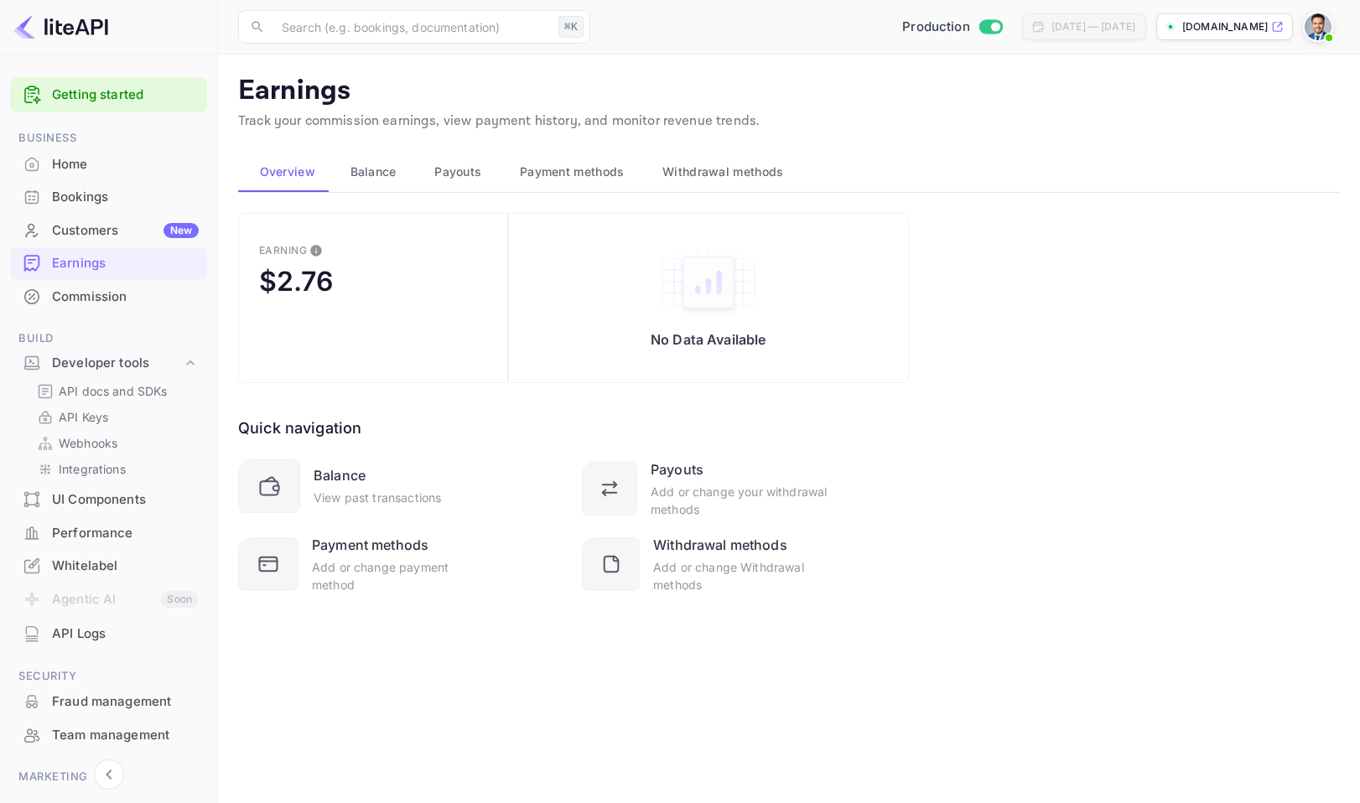
click at [105, 229] on div "Customers New" at bounding box center [125, 230] width 147 height 19
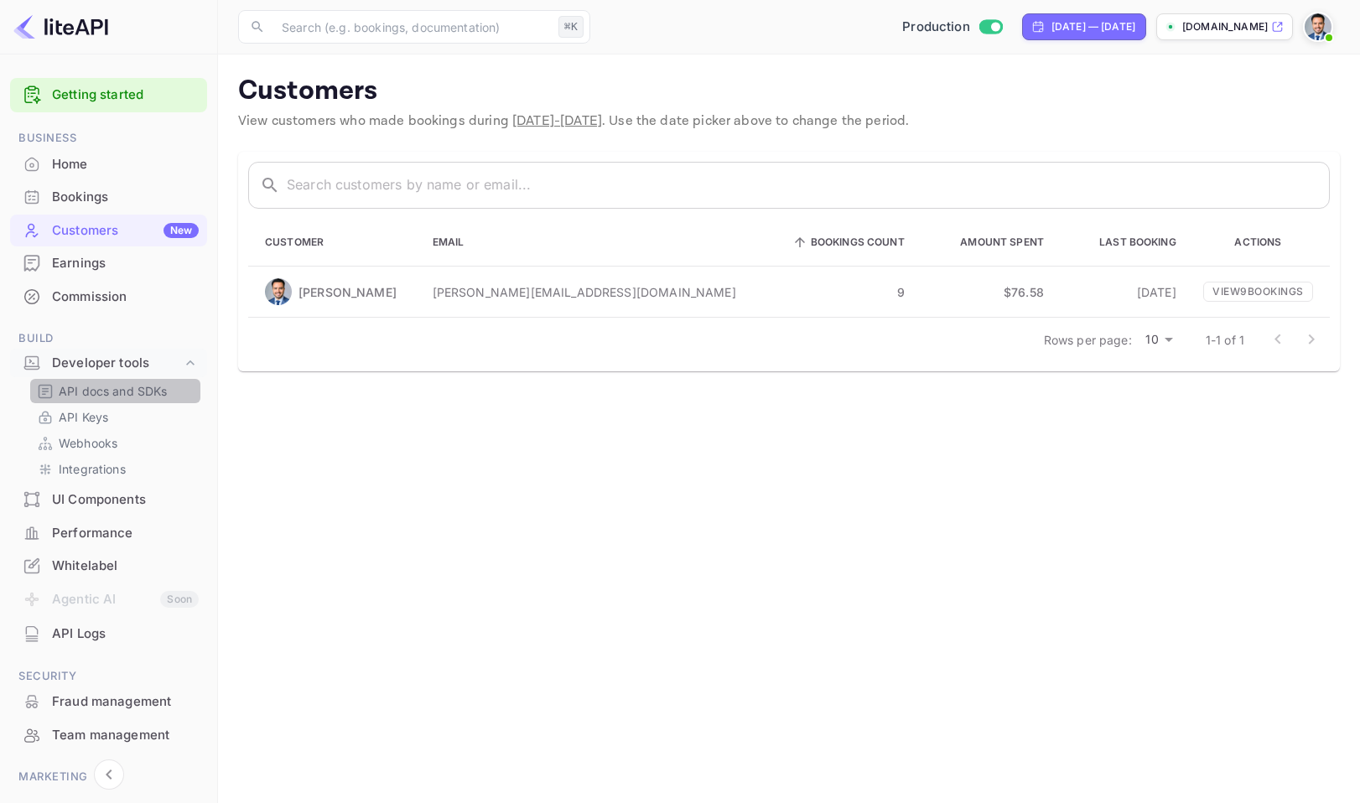
click at [116, 393] on p "API docs and SDKs" at bounding box center [113, 391] width 109 height 18
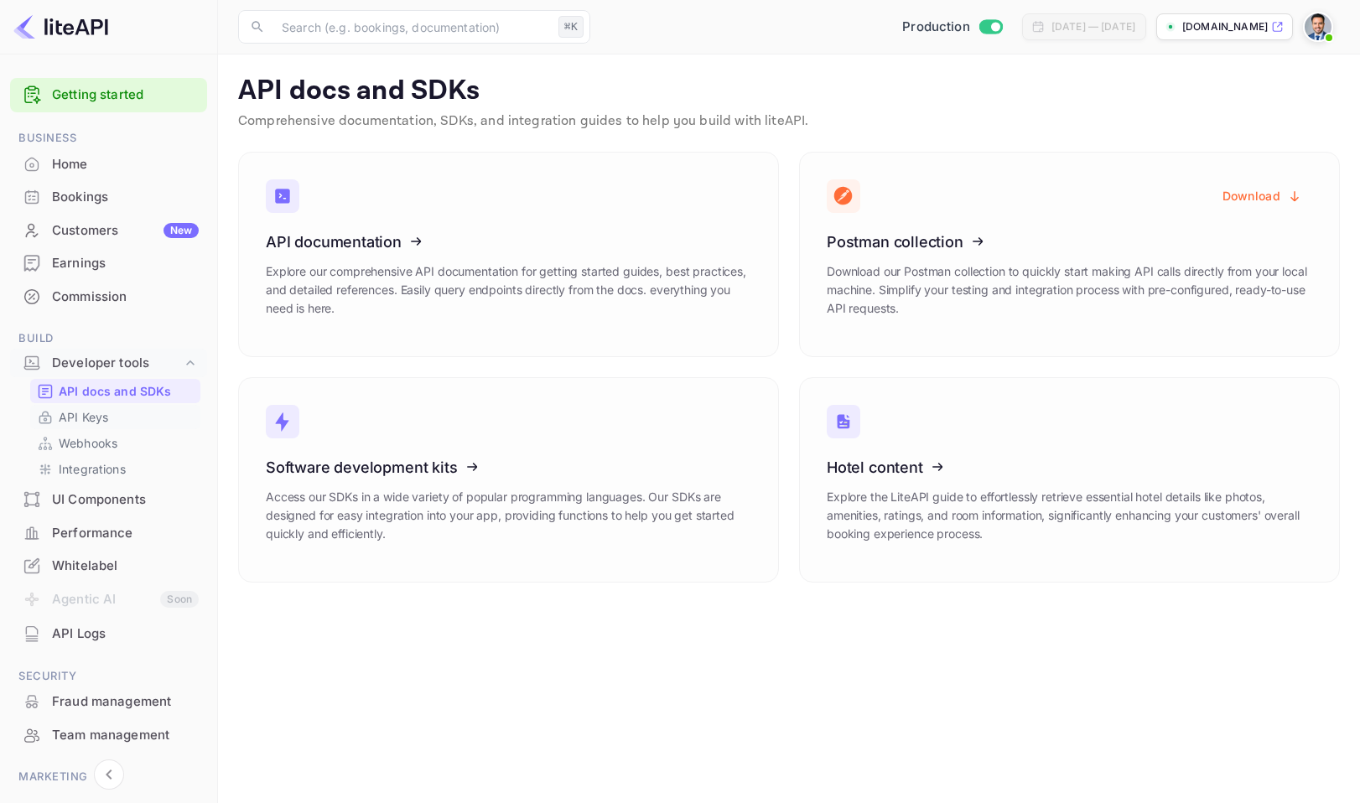
click at [99, 417] on p "API Keys" at bounding box center [83, 417] width 49 height 18
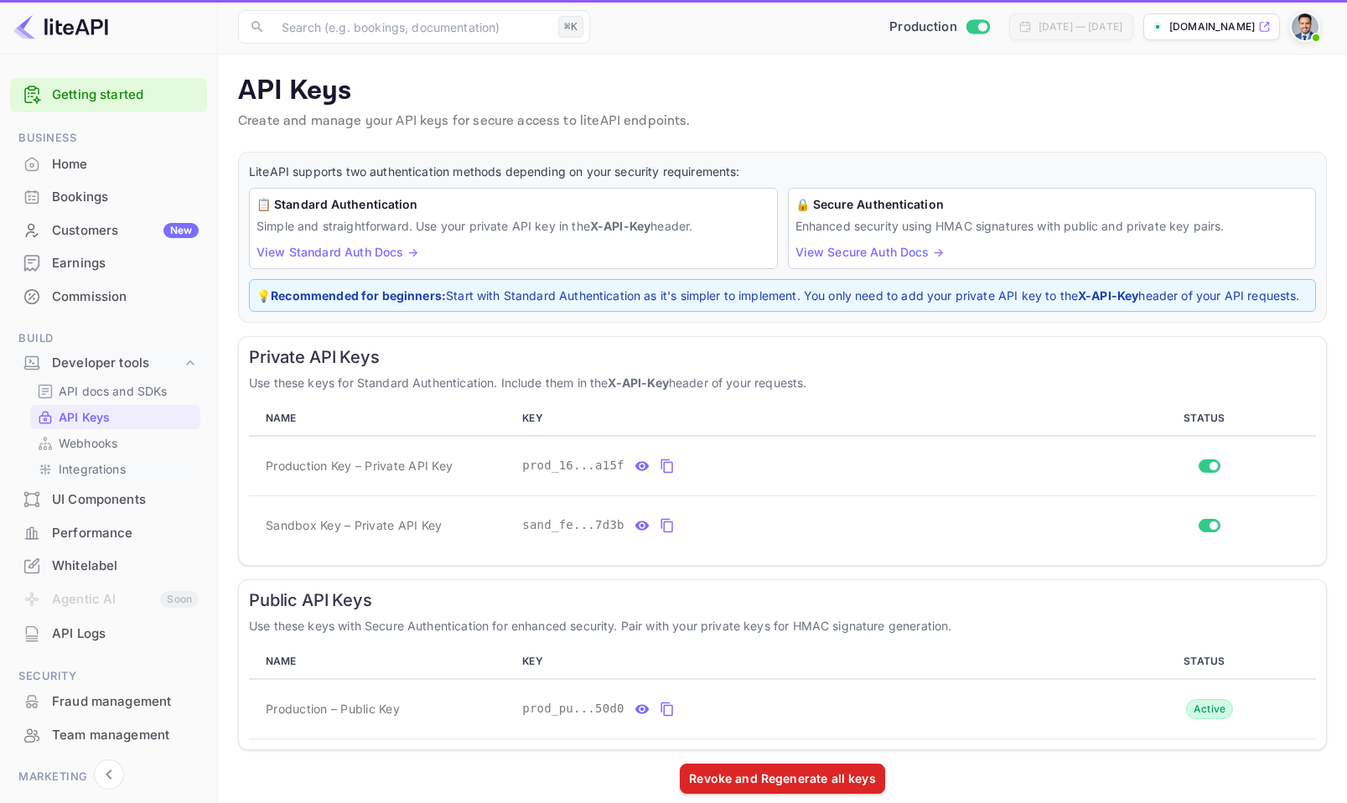
click at [99, 467] on p "Integrations" at bounding box center [92, 469] width 67 height 18
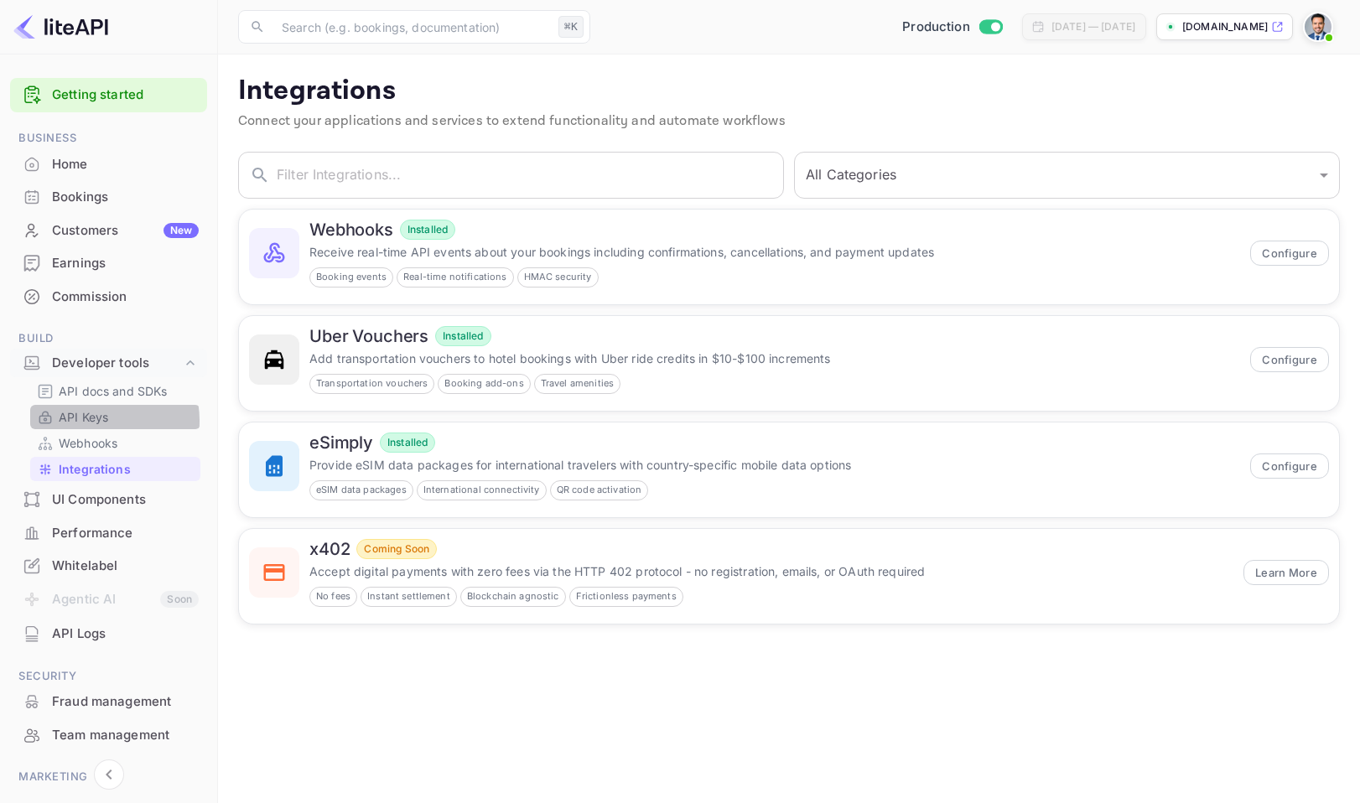
click at [96, 421] on p "API Keys" at bounding box center [83, 417] width 49 height 18
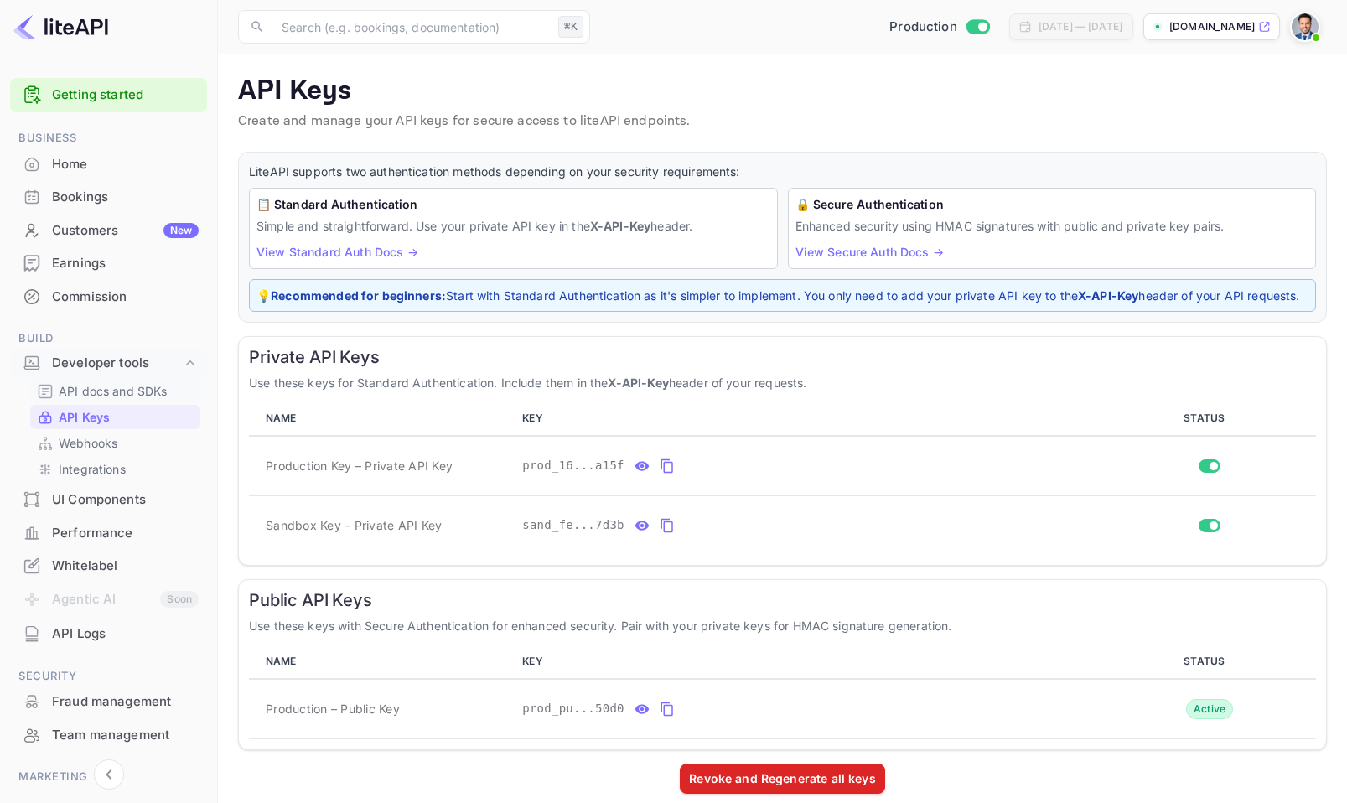
click at [100, 391] on p "API docs and SDKs" at bounding box center [113, 391] width 109 height 18
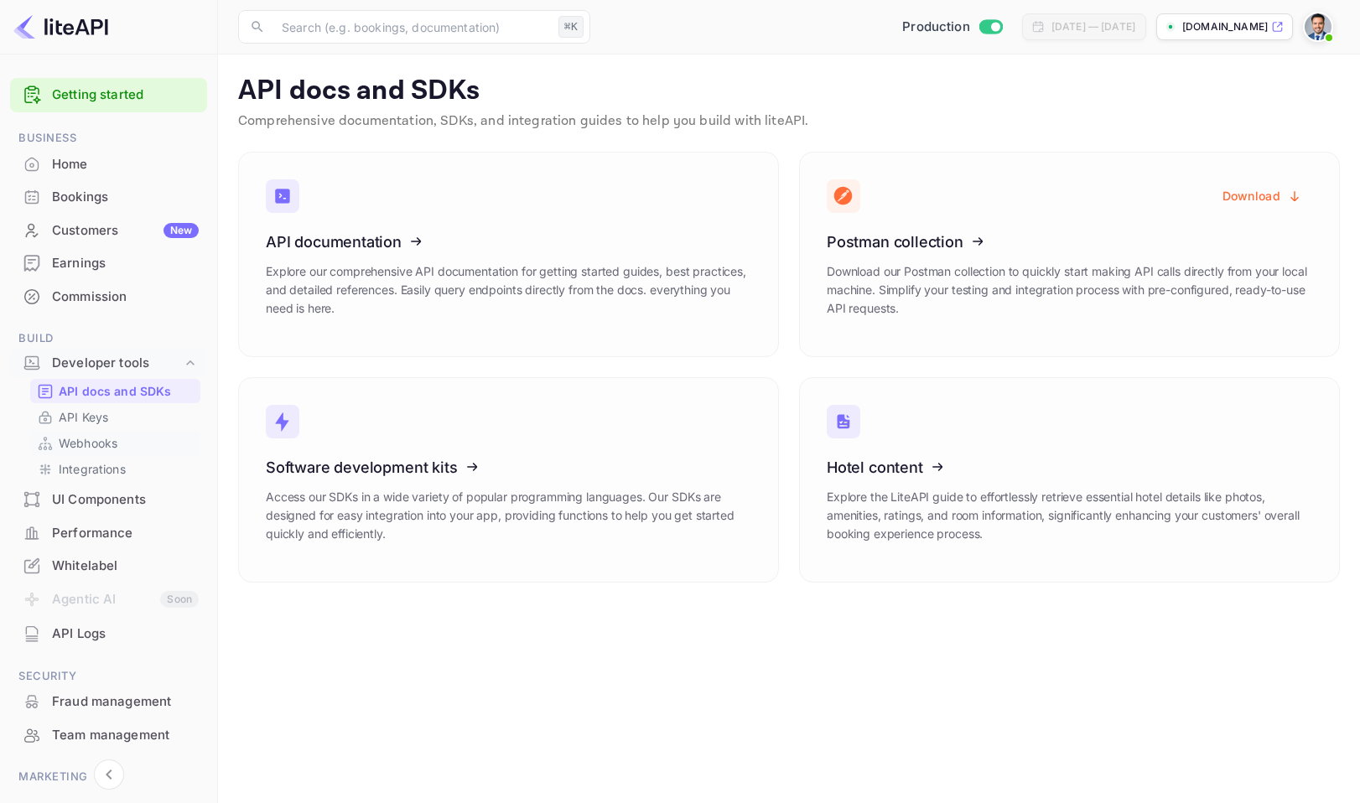
click at [96, 443] on p "Webhooks" at bounding box center [88, 443] width 59 height 18
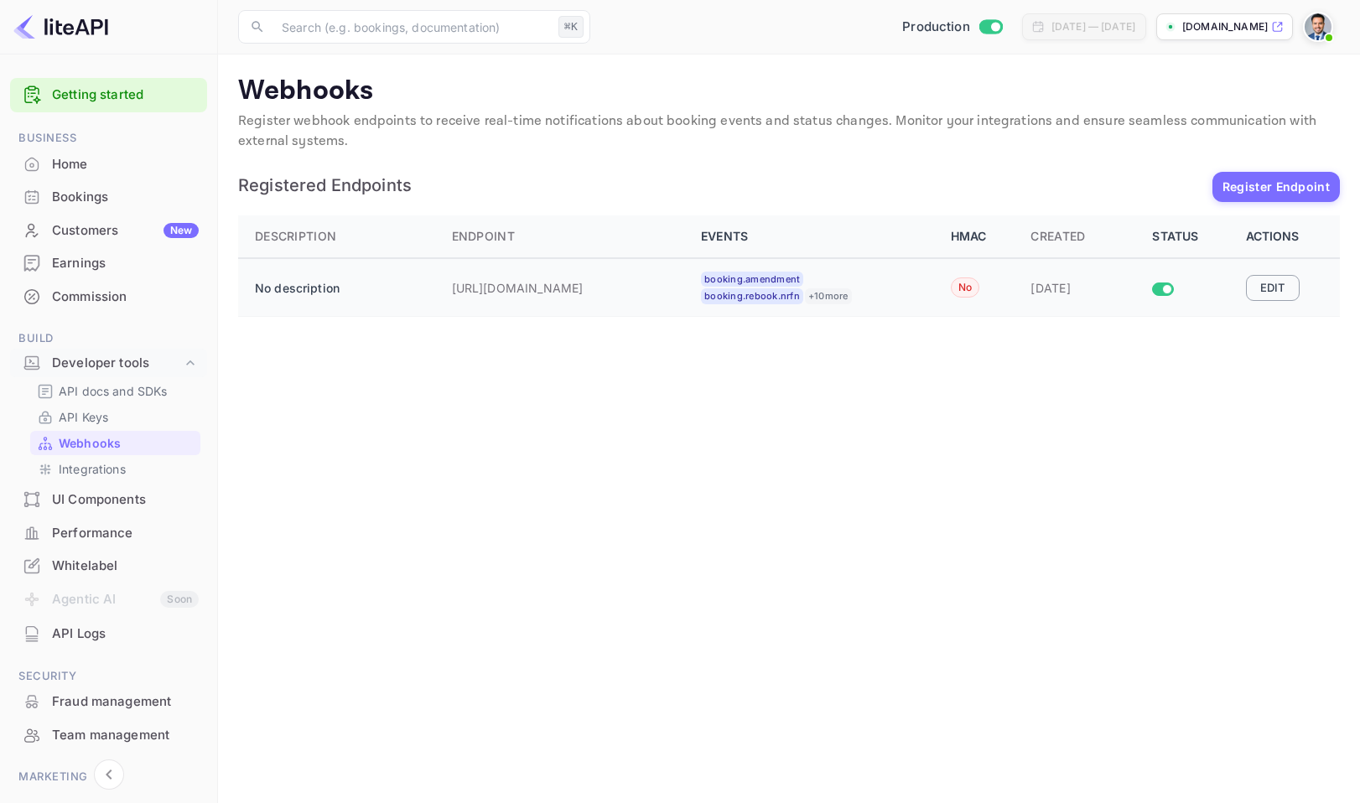
click at [1267, 291] on button "Edit" at bounding box center [1273, 287] width 54 height 25
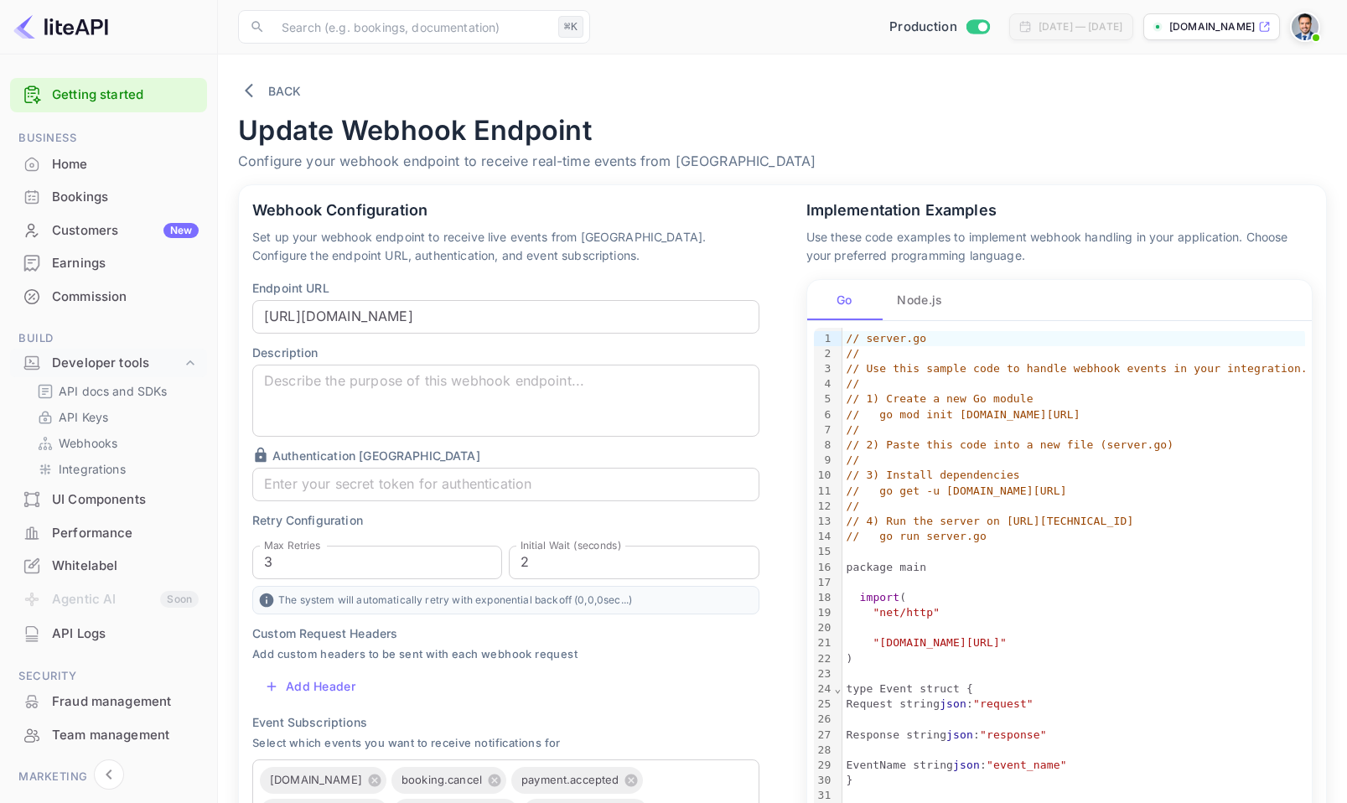
click at [1312, 30] on span at bounding box center [1316, 37] width 17 height 17
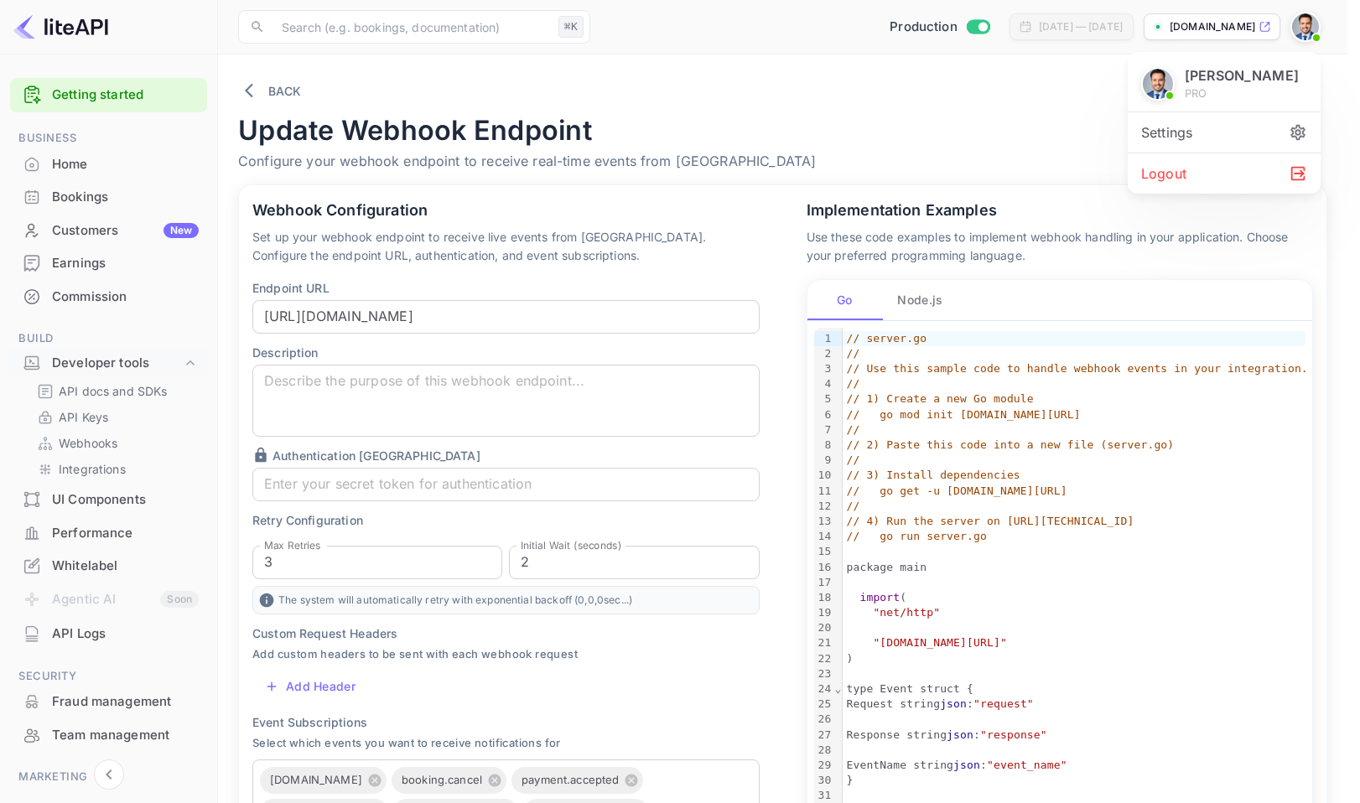
click at [1312, 30] on div at bounding box center [680, 401] width 1360 height 803
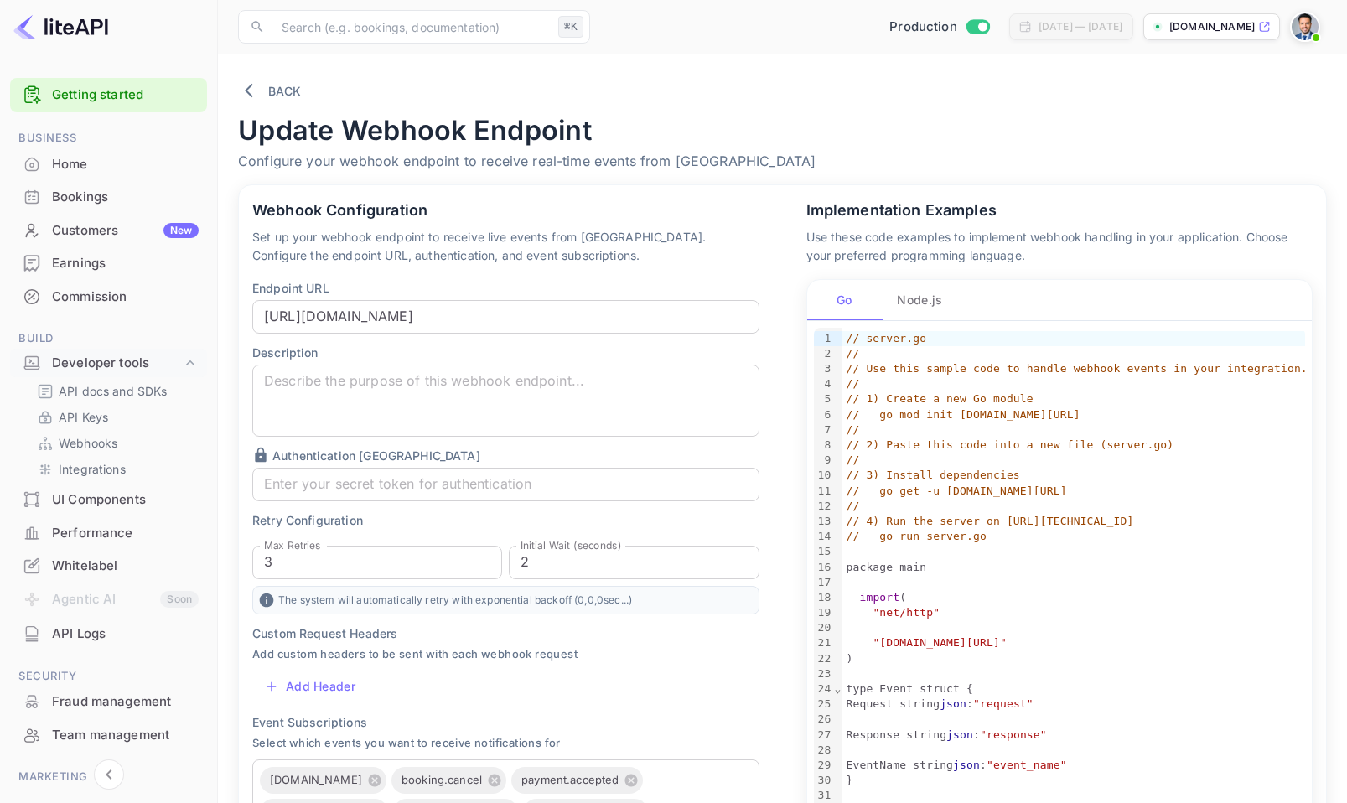
click at [1312, 30] on span at bounding box center [1316, 37] width 17 height 17
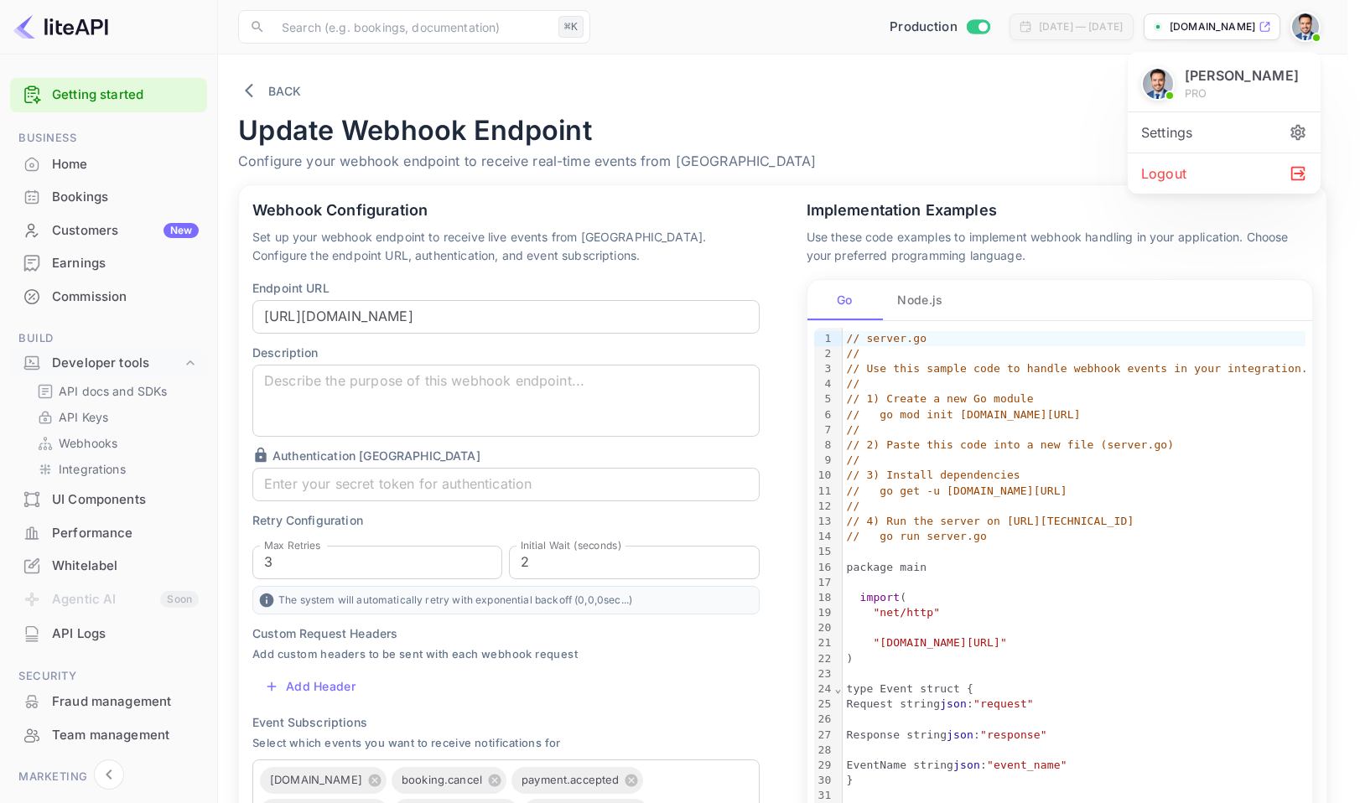
click at [1312, 30] on div at bounding box center [680, 401] width 1360 height 803
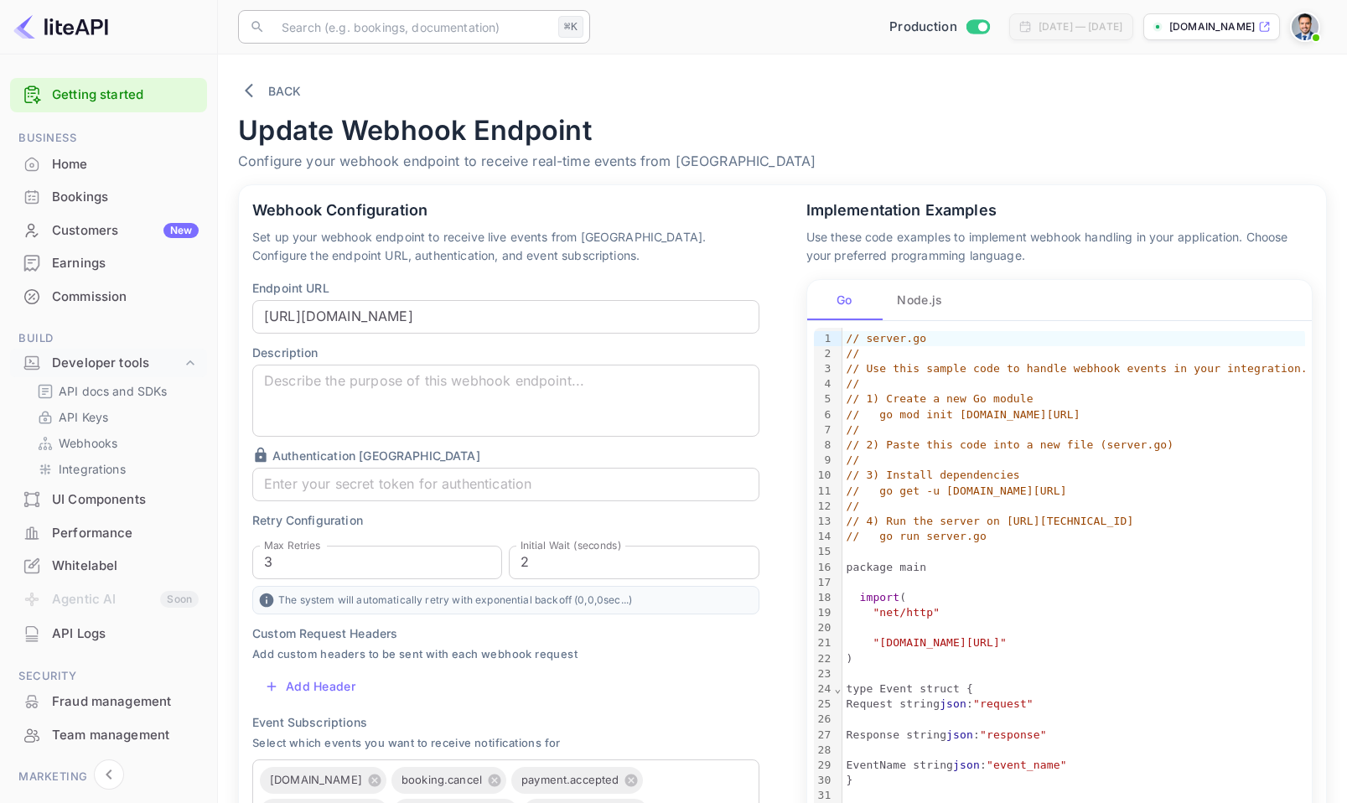
click at [448, 37] on input "text" at bounding box center [412, 27] width 280 height 34
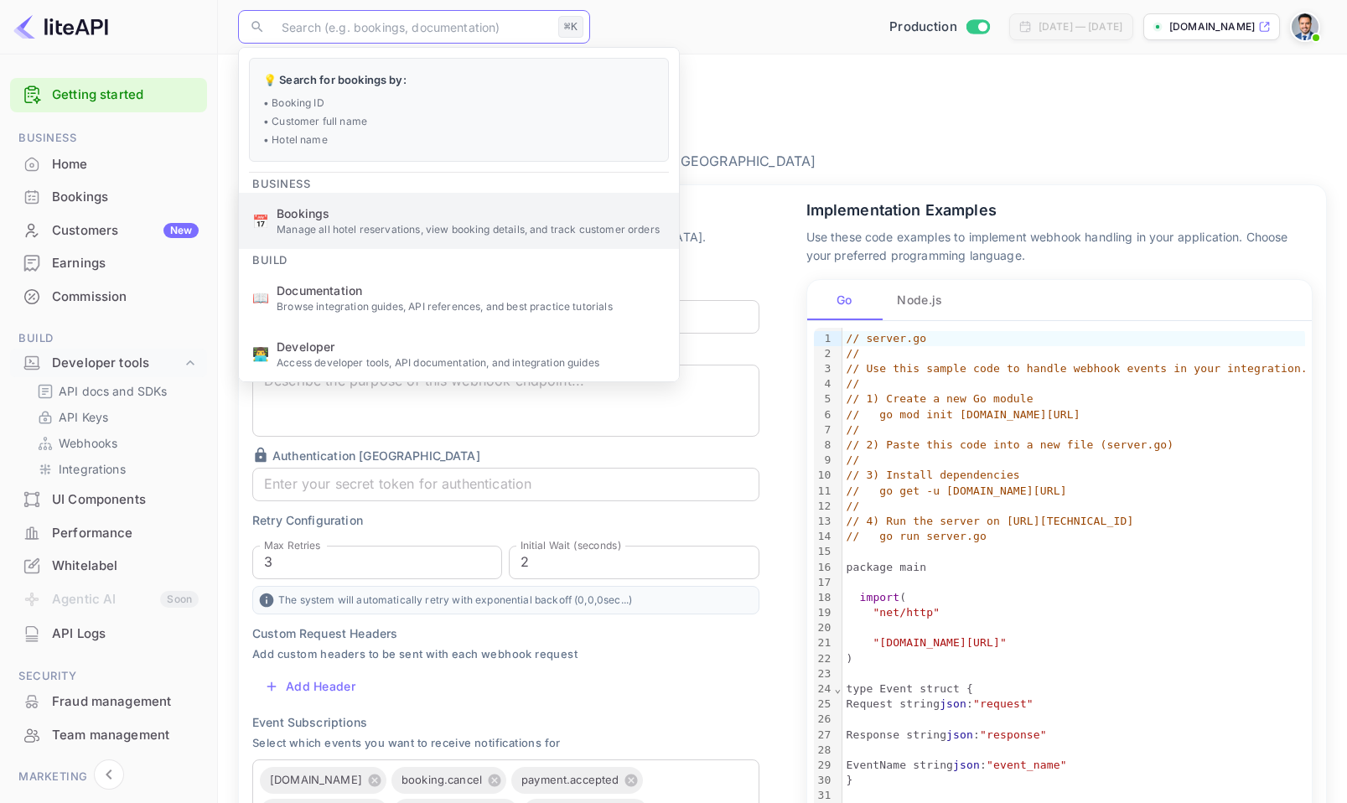
click at [329, 222] on p "Manage all hotel reservations, view booking details, and track customer orders" at bounding box center [471, 229] width 389 height 15
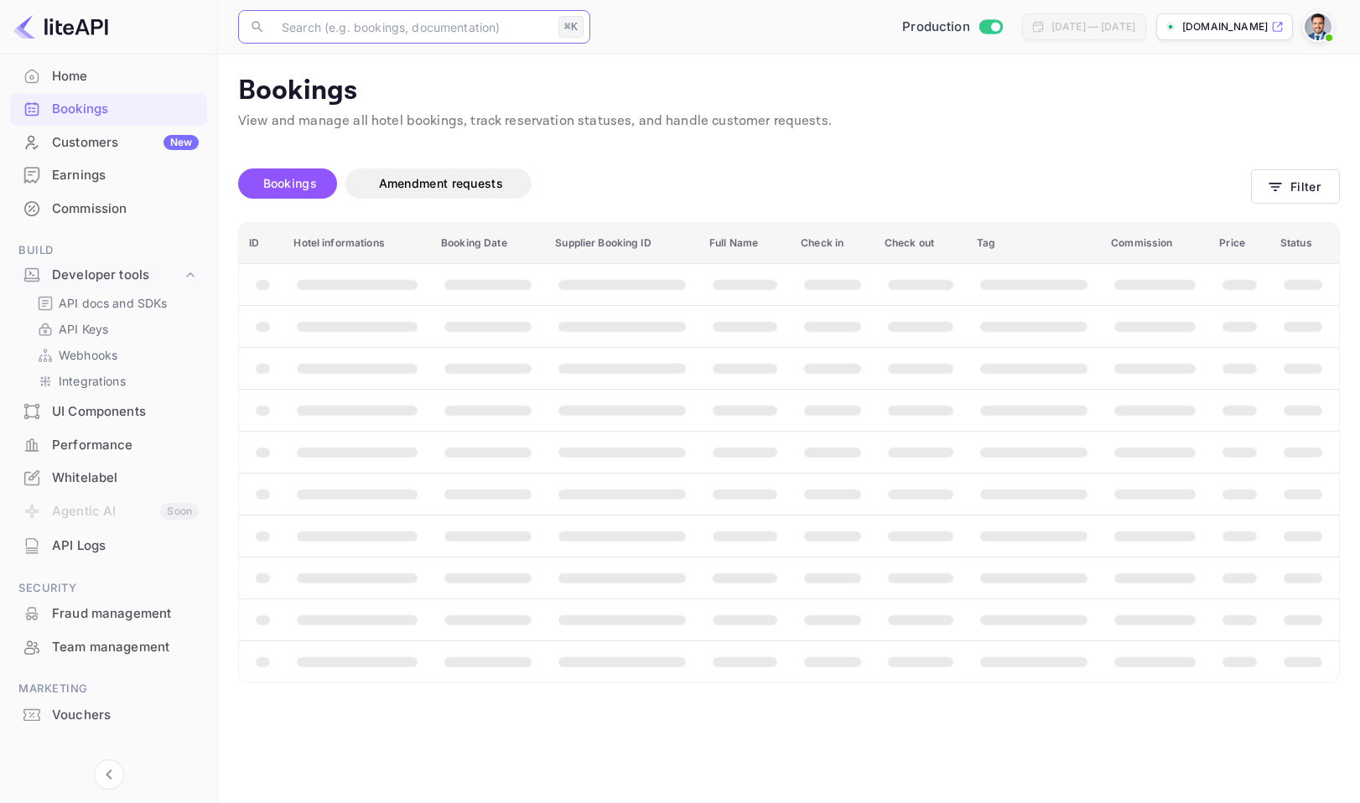
scroll to position [109, 0]
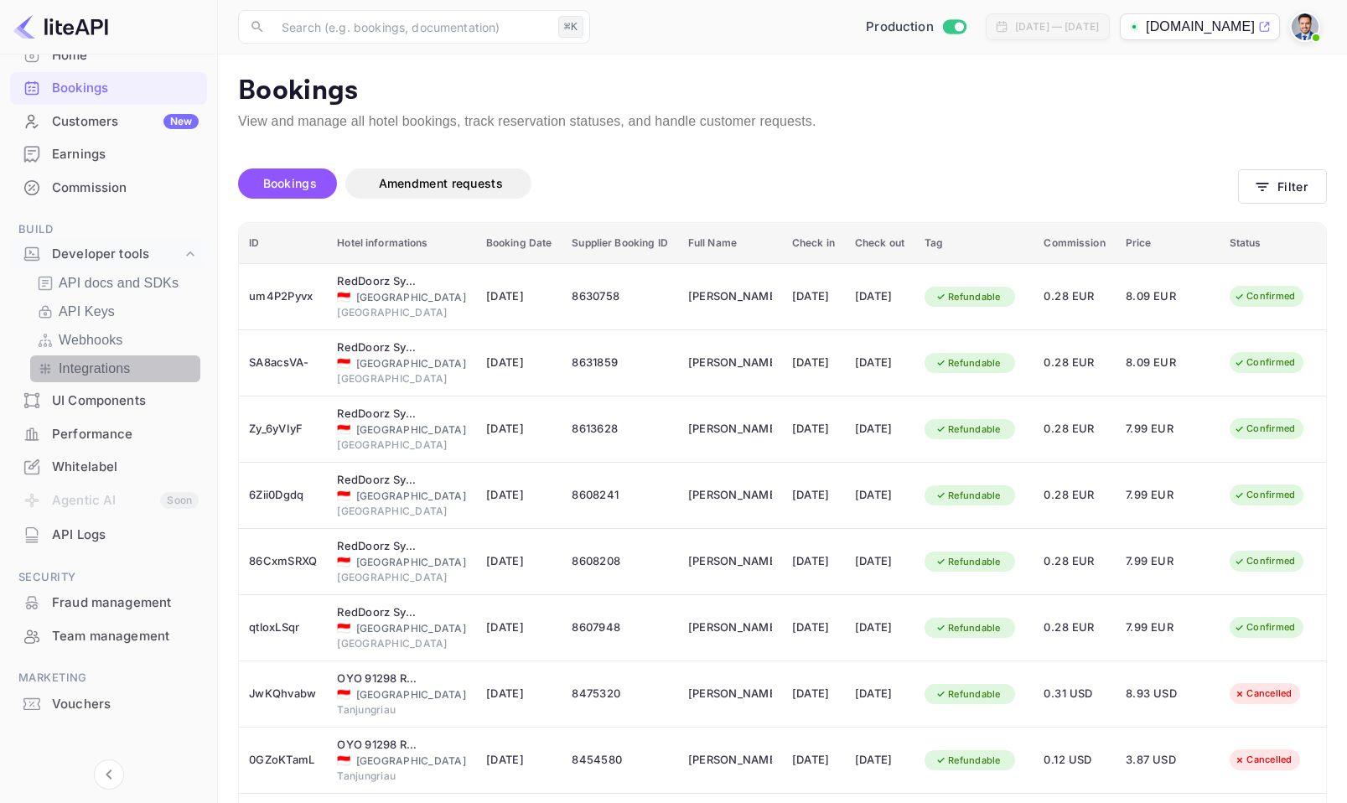
click at [117, 372] on p "Integrations" at bounding box center [94, 369] width 71 height 20
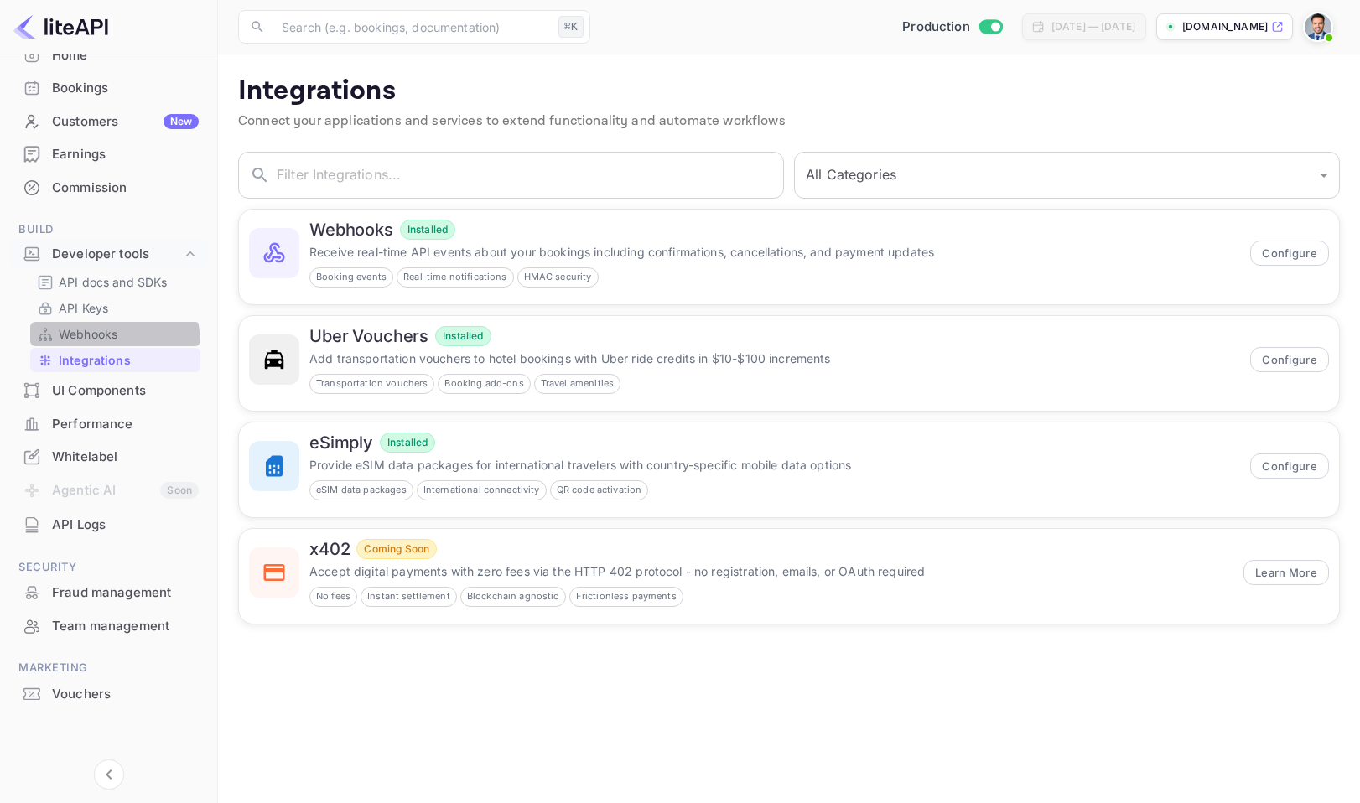
click at [106, 343] on div "Webhooks" at bounding box center [115, 334] width 170 height 24
click at [96, 327] on p "Webhooks" at bounding box center [88, 334] width 59 height 18
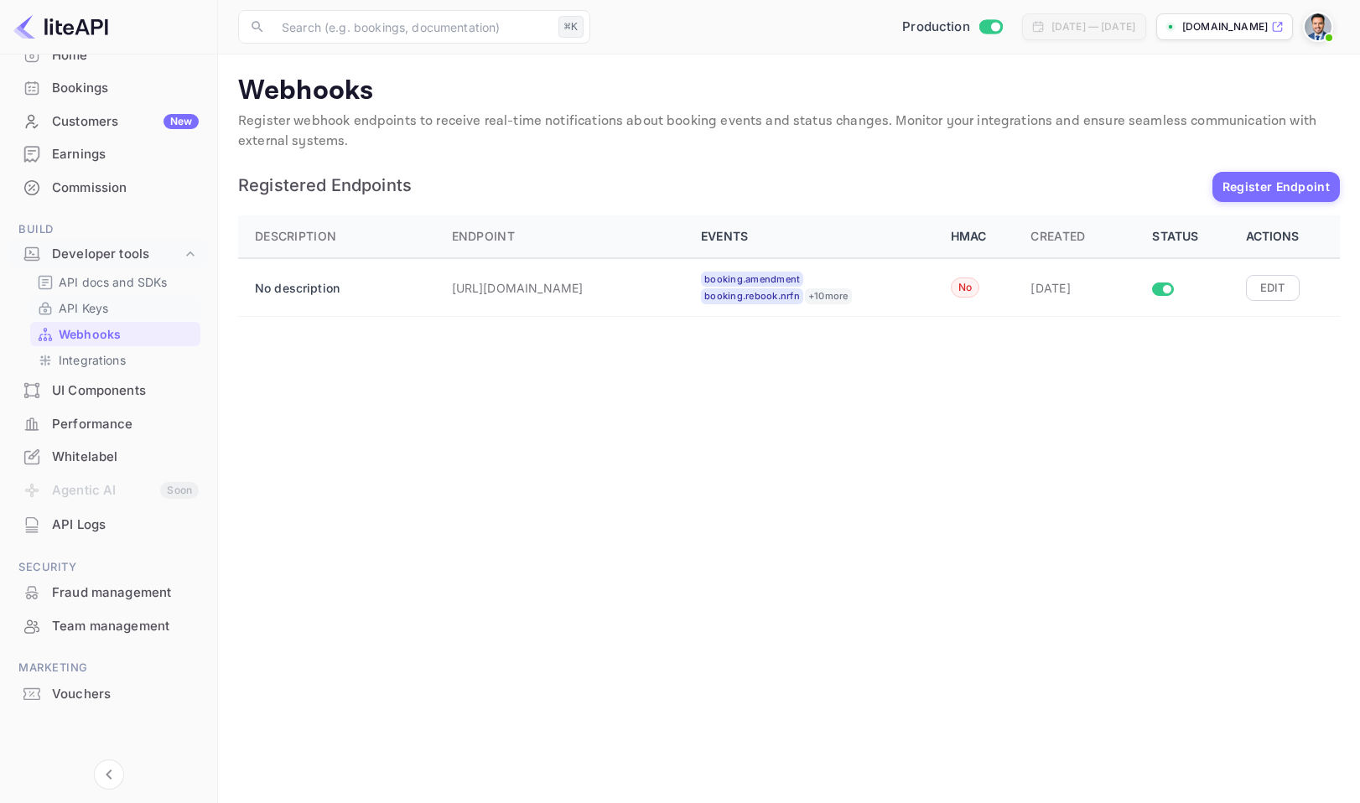
click at [93, 308] on p "API Keys" at bounding box center [83, 308] width 49 height 18
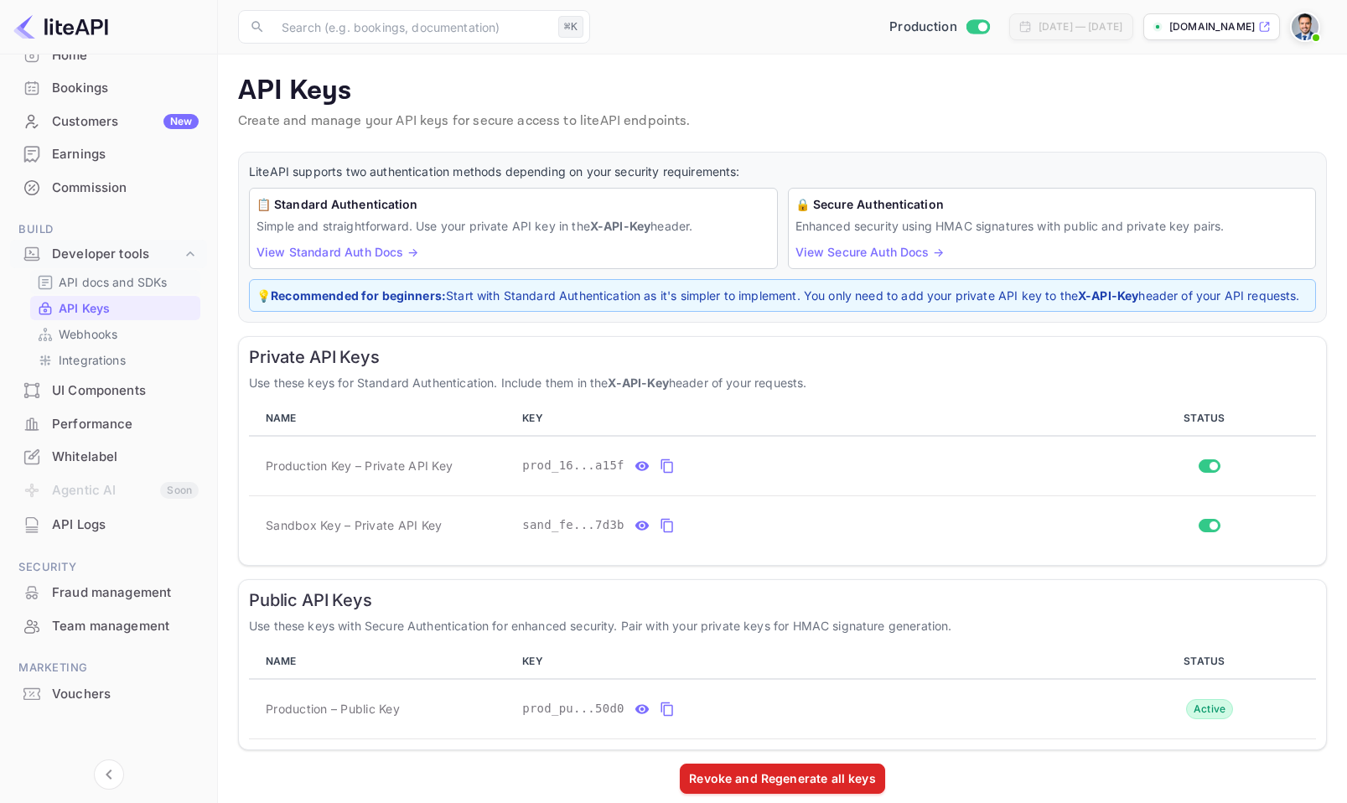
click at [91, 282] on p "API docs and SDKs" at bounding box center [113, 282] width 109 height 18
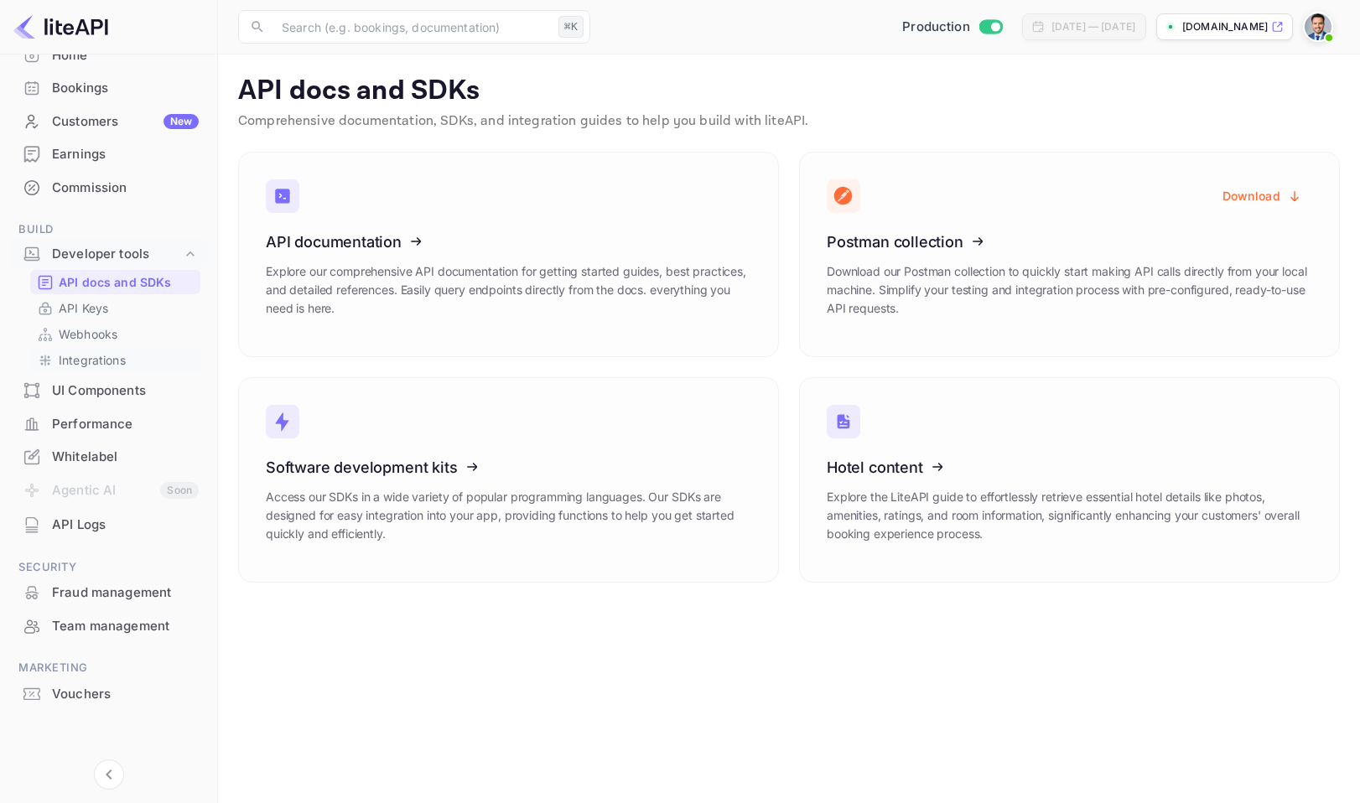
click at [103, 359] on p "Integrations" at bounding box center [92, 360] width 67 height 18
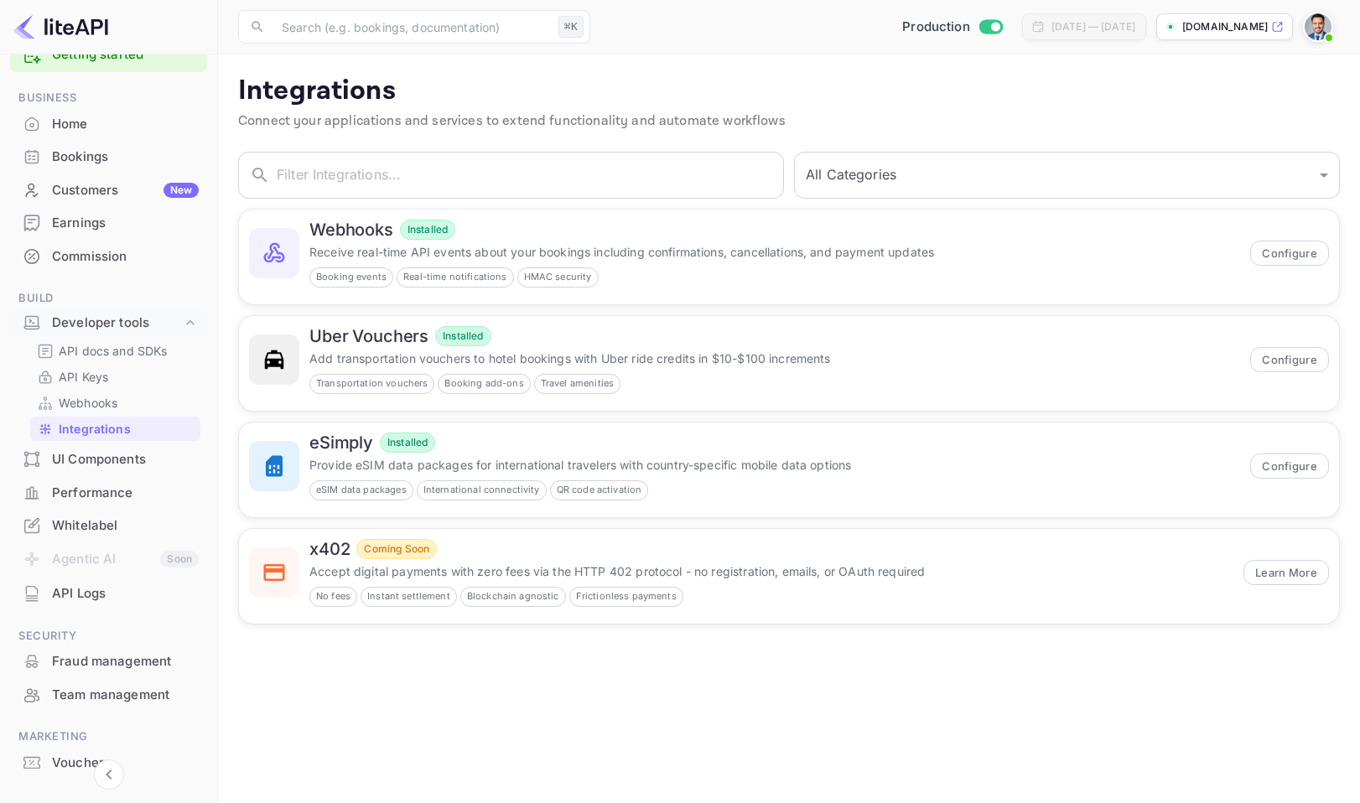
scroll to position [37, 0]
click at [190, 329] on icon at bounding box center [190, 326] width 17 height 17
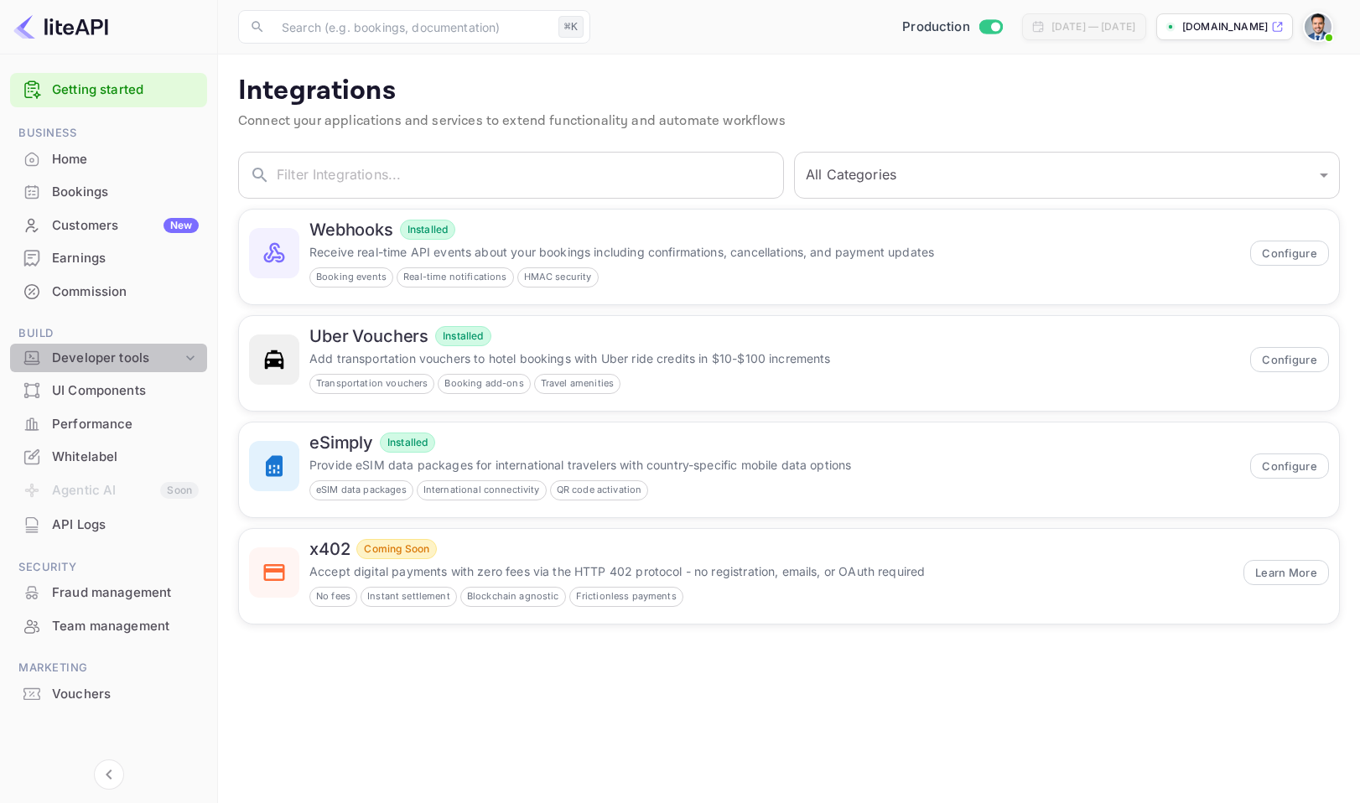
click at [185, 354] on icon at bounding box center [190, 358] width 17 height 17
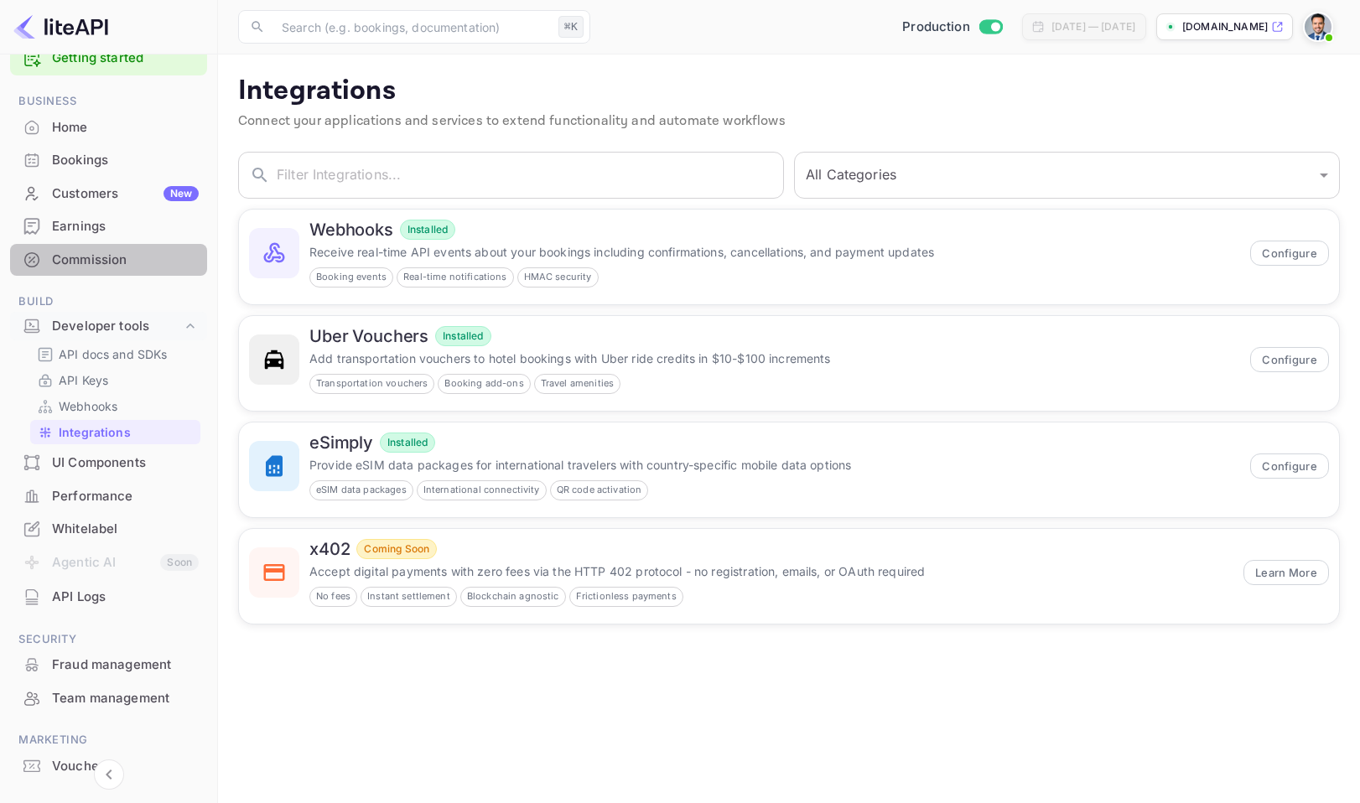
click at [127, 262] on div "Commission" at bounding box center [125, 260] width 147 height 19
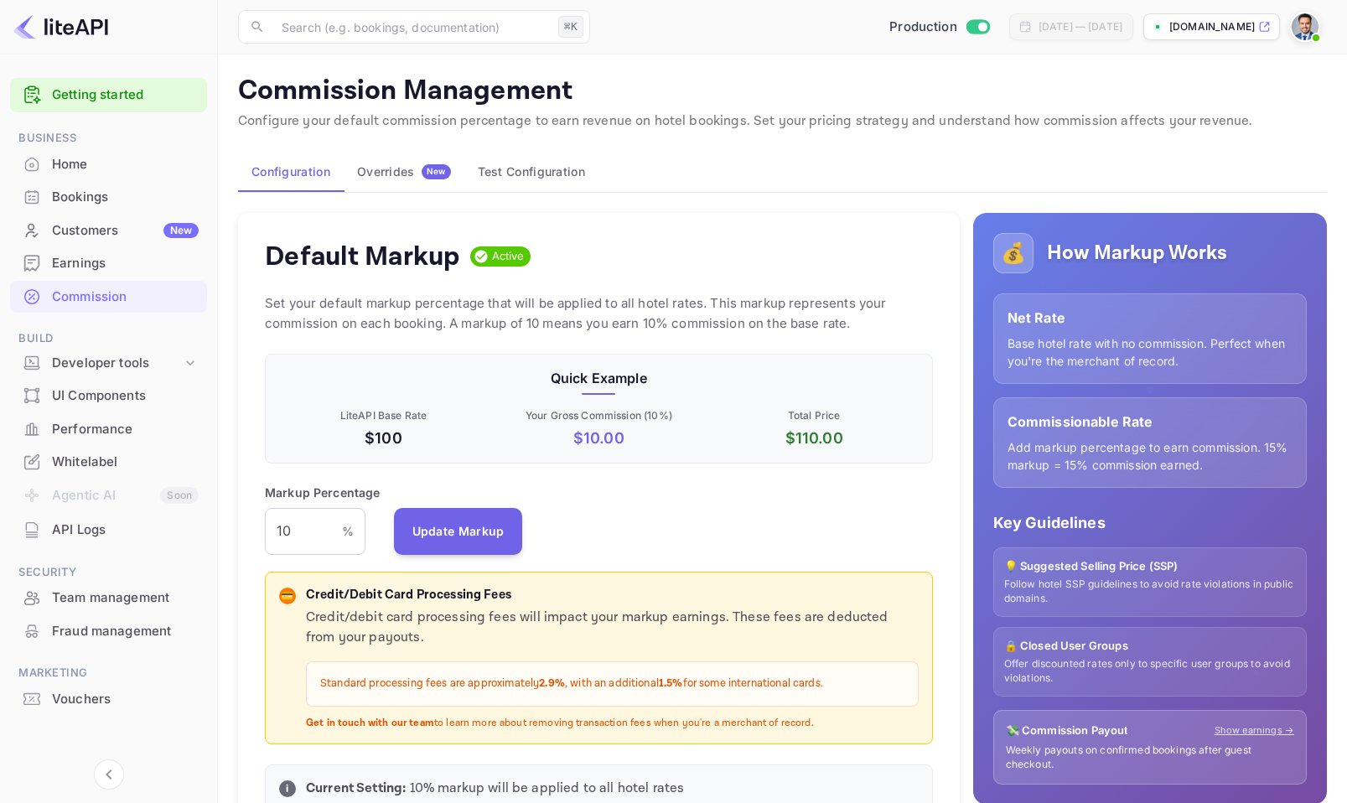
scroll to position [285, 655]
click at [538, 167] on button "Test Configuration" at bounding box center [531, 172] width 134 height 40
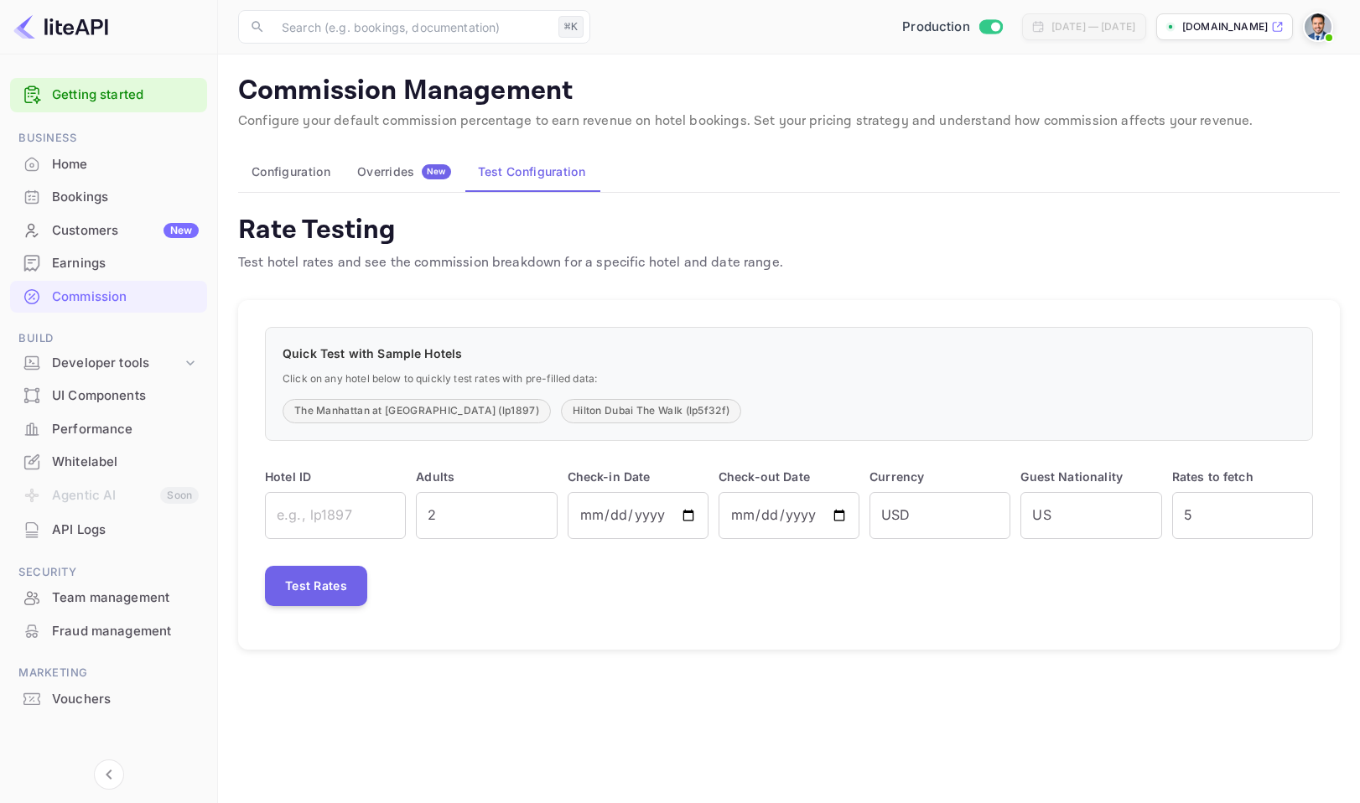
click at [404, 176] on div "Overrides New" at bounding box center [404, 171] width 94 height 15
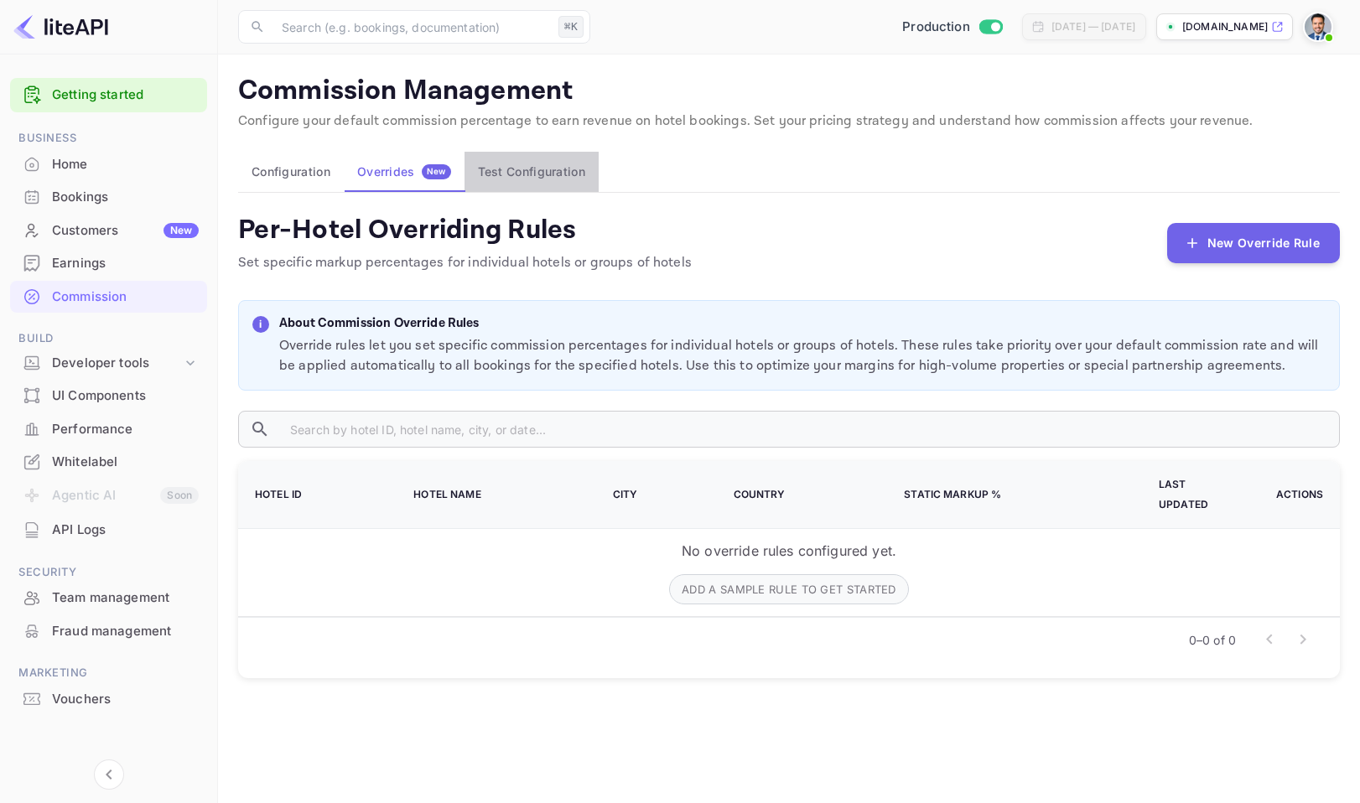
click at [505, 179] on button "Test Configuration" at bounding box center [531, 172] width 134 height 40
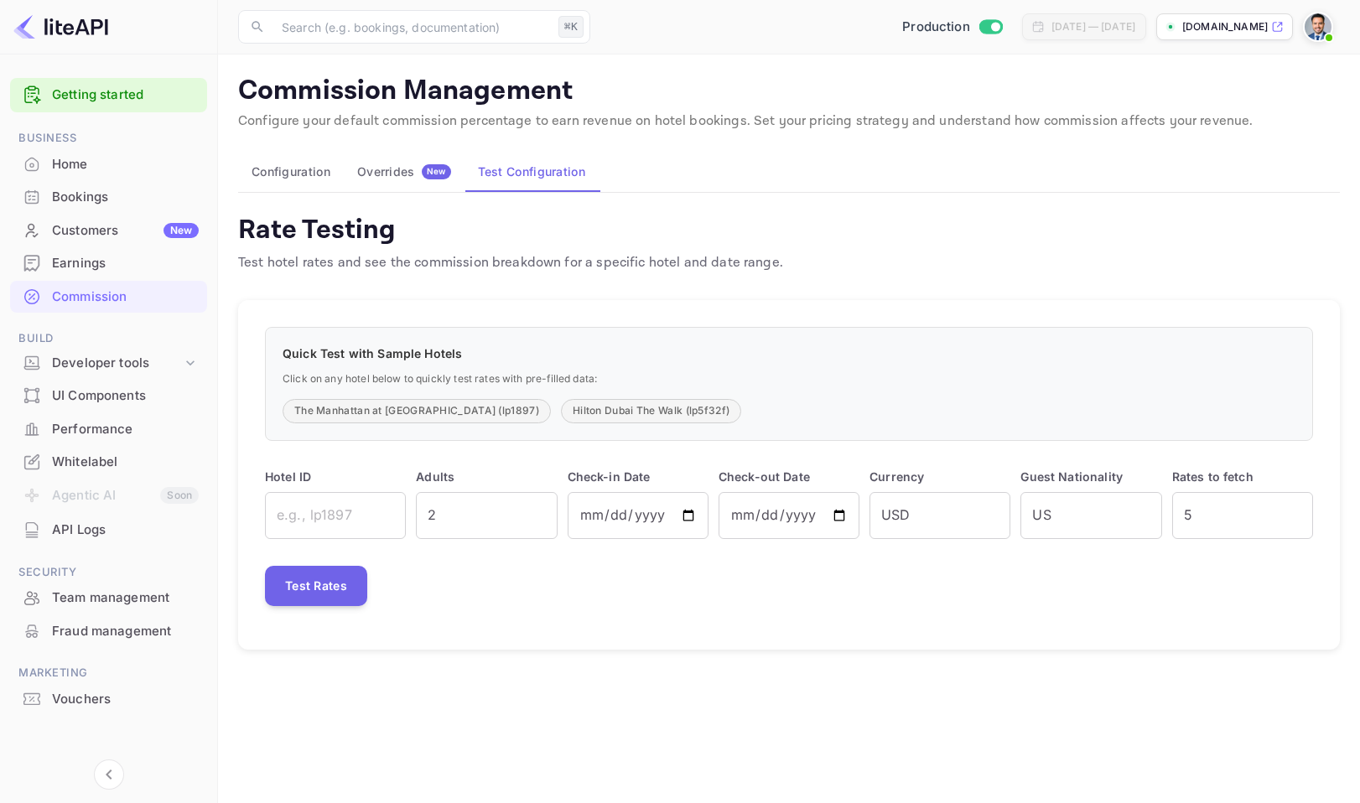
scroll to position [5, 0]
